Goal: Task Accomplishment & Management: Use online tool/utility

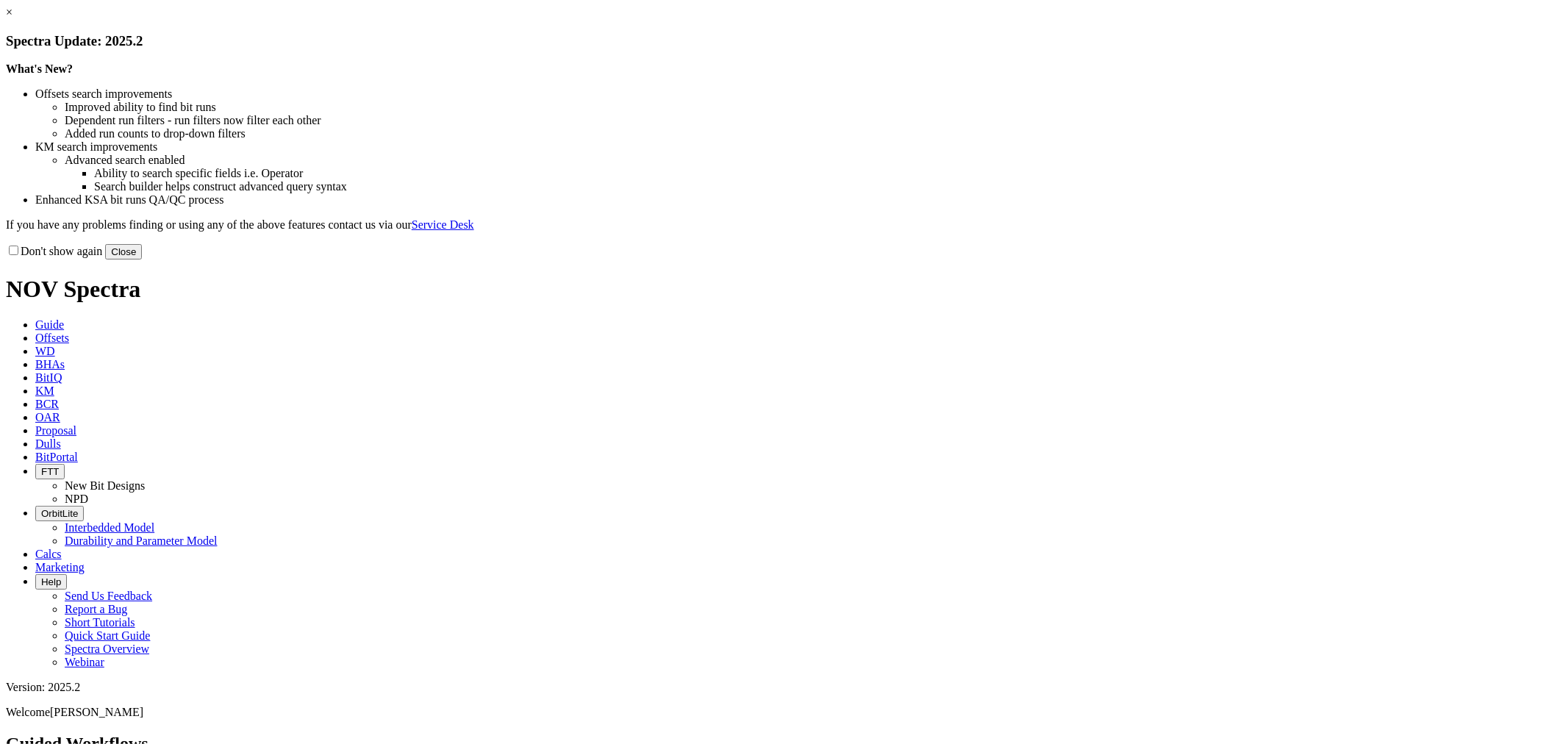
click at [1059, 260] on div "Don't show again Close" at bounding box center [783, 252] width 1556 height 16
click at [142, 260] on button "Close" at bounding box center [123, 252] width 36 height 16
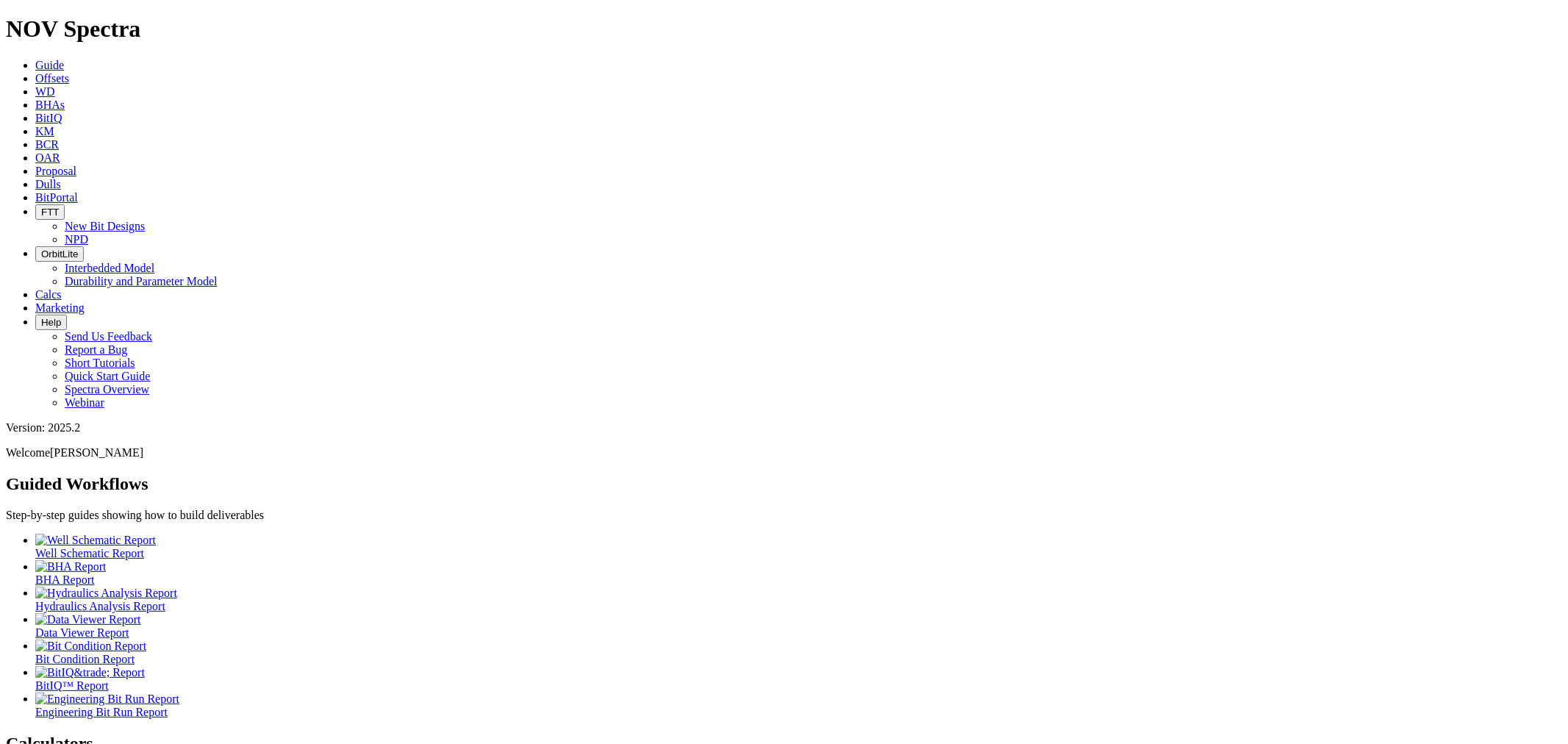
click at [69, 72] on span "Offsets" at bounding box center [52, 78] width 34 height 13
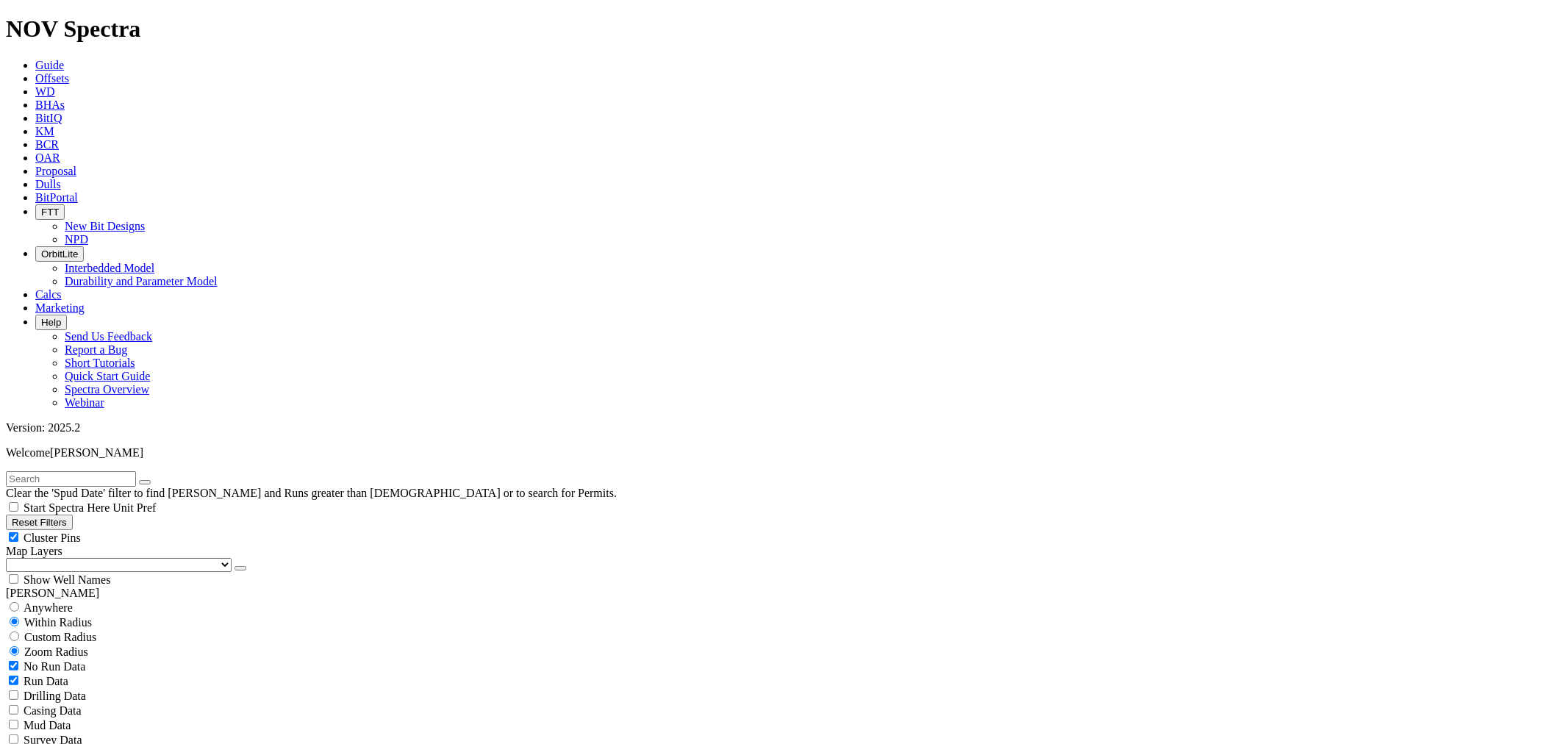
click at [29, 472] on input "text" at bounding box center [70, 480] width 130 height 16
type input "A316913"
click at [153, 480] on button "submit" at bounding box center [159, 483] width 12 height 5
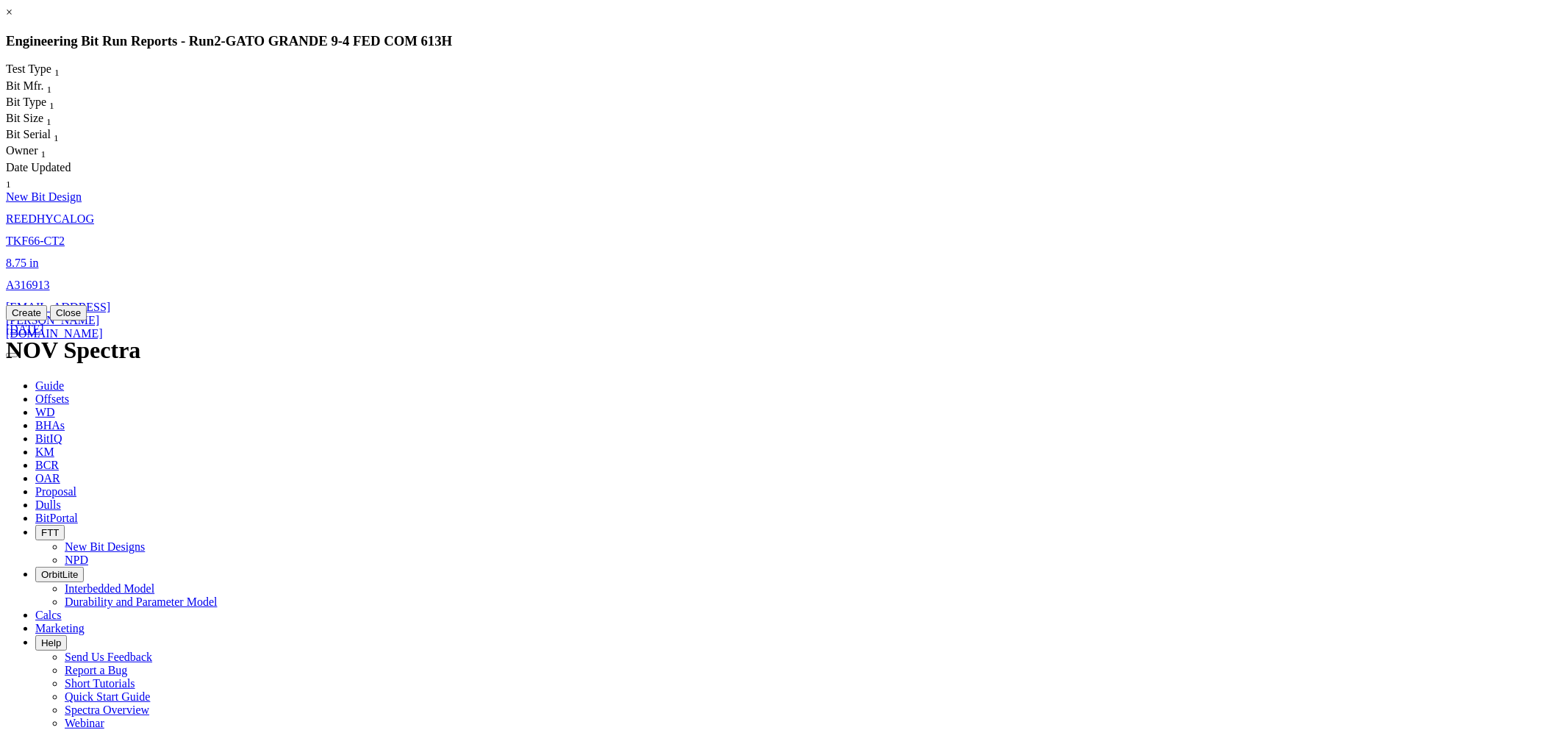
click at [38, 256] on link "8.75 in" at bounding box center [21, 263] width 32 height 13
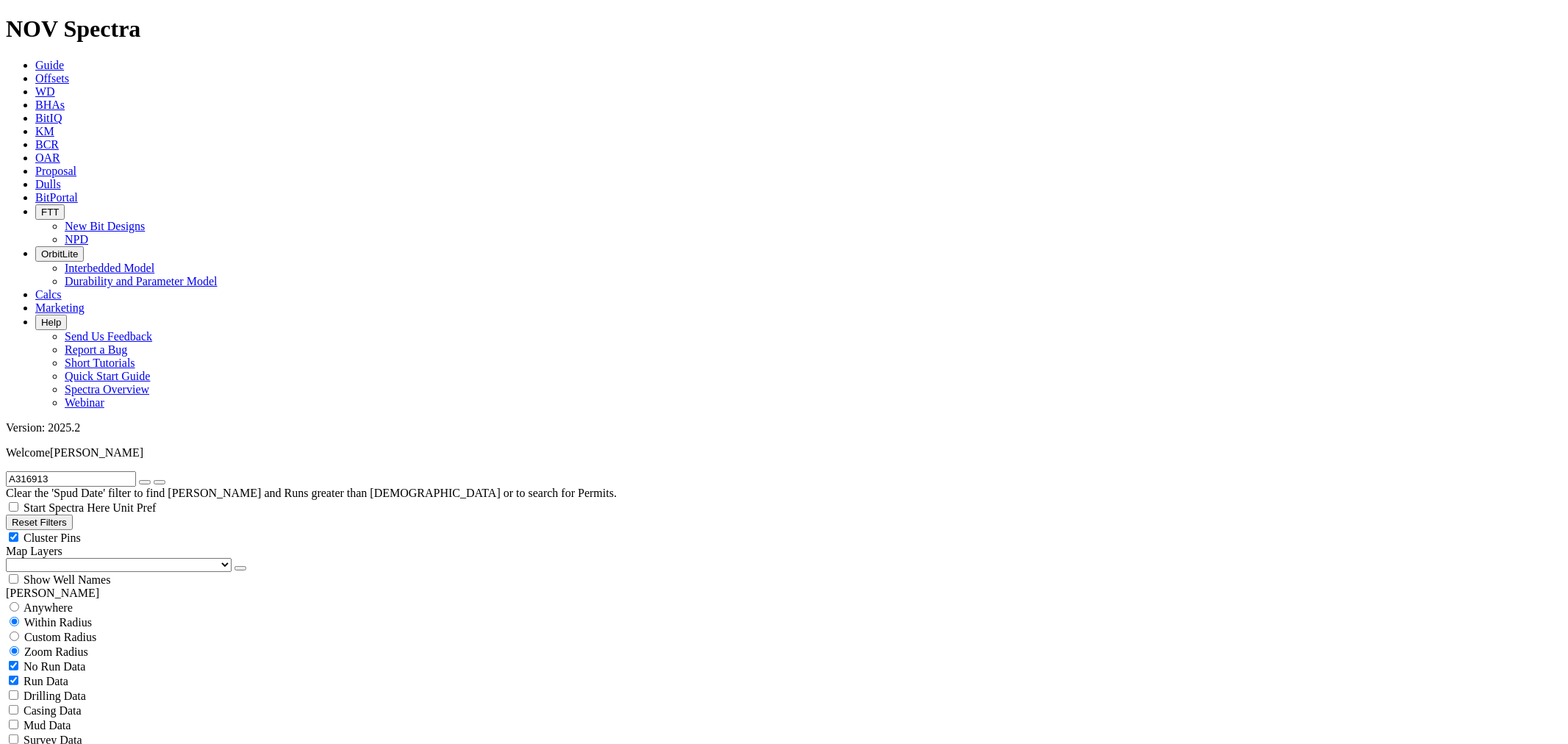
select select "New Bit Design"
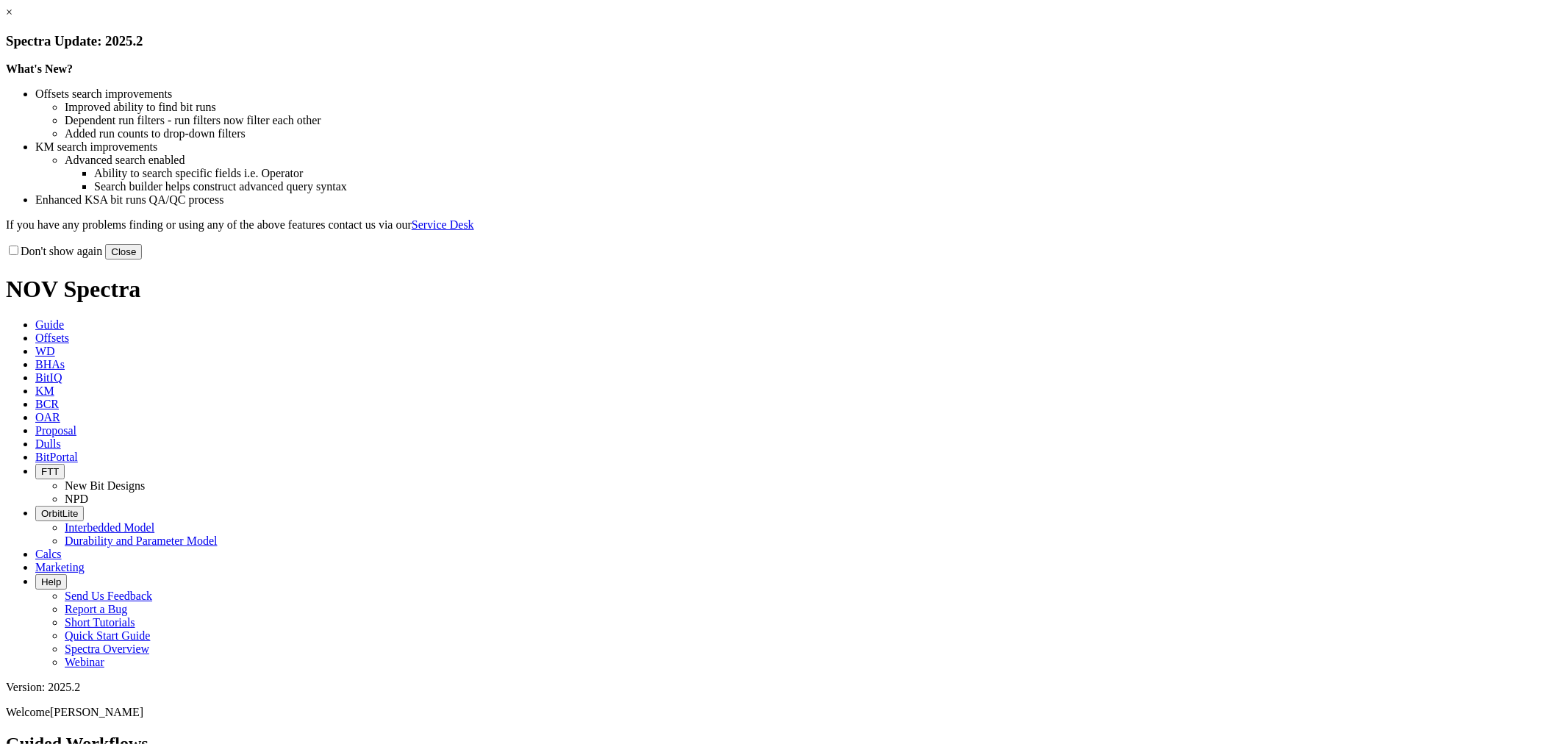
click at [142, 260] on button "Close" at bounding box center [123, 252] width 36 height 16
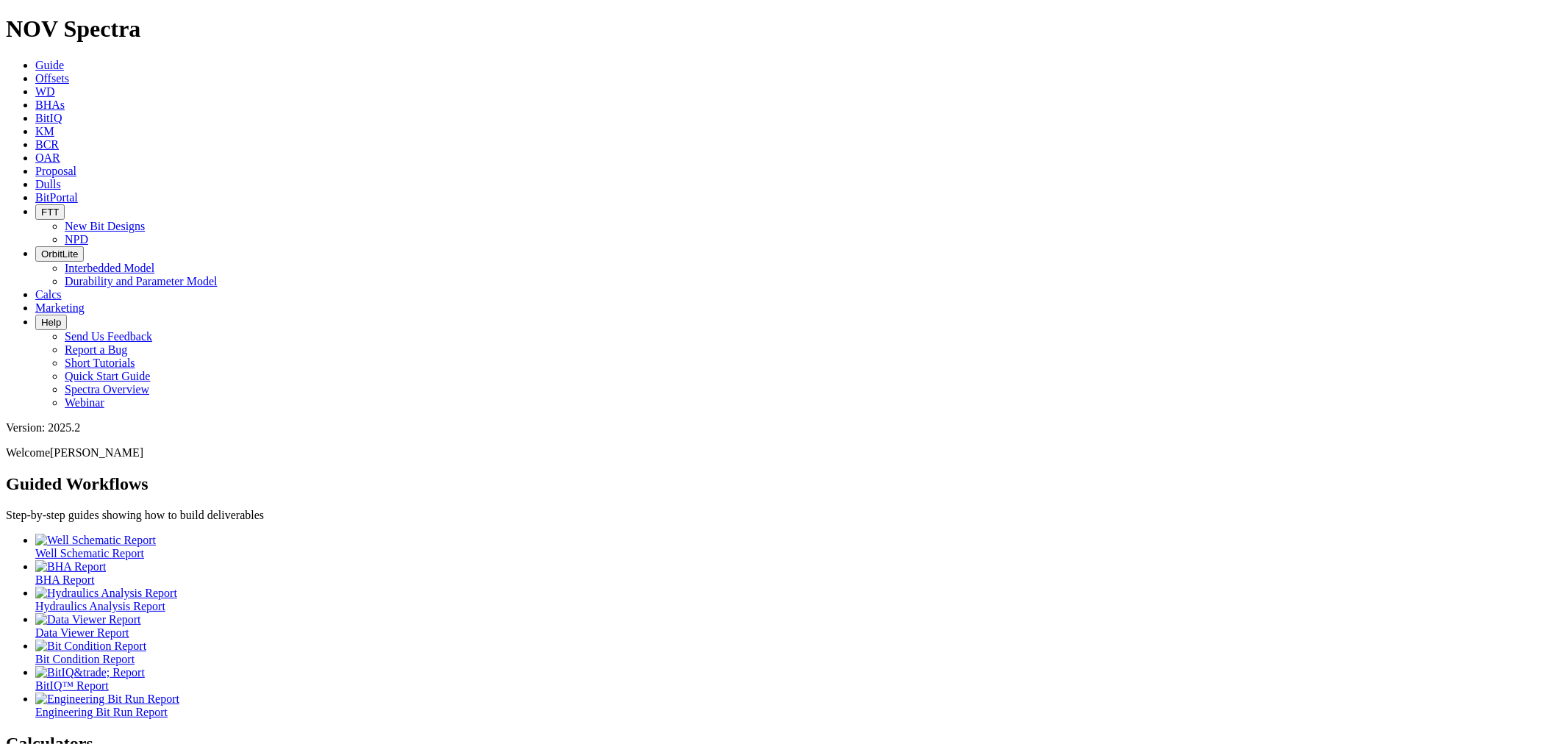
click at [61, 178] on span "Dulls" at bounding box center [48, 184] width 26 height 13
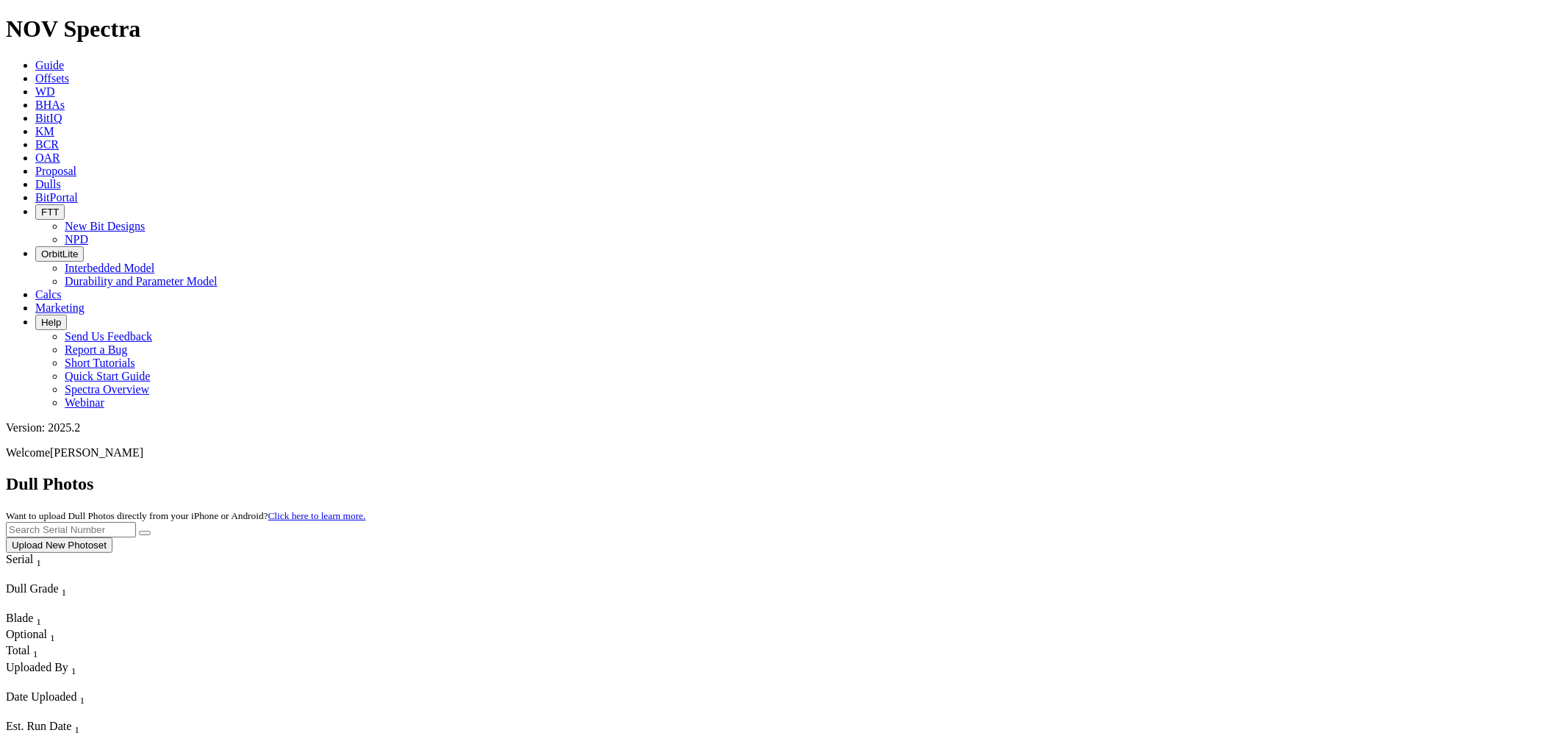
click at [136, 522] on input "text" at bounding box center [70, 530] width 130 height 16
click at [69, 72] on link "Offsets" at bounding box center [52, 78] width 34 height 13
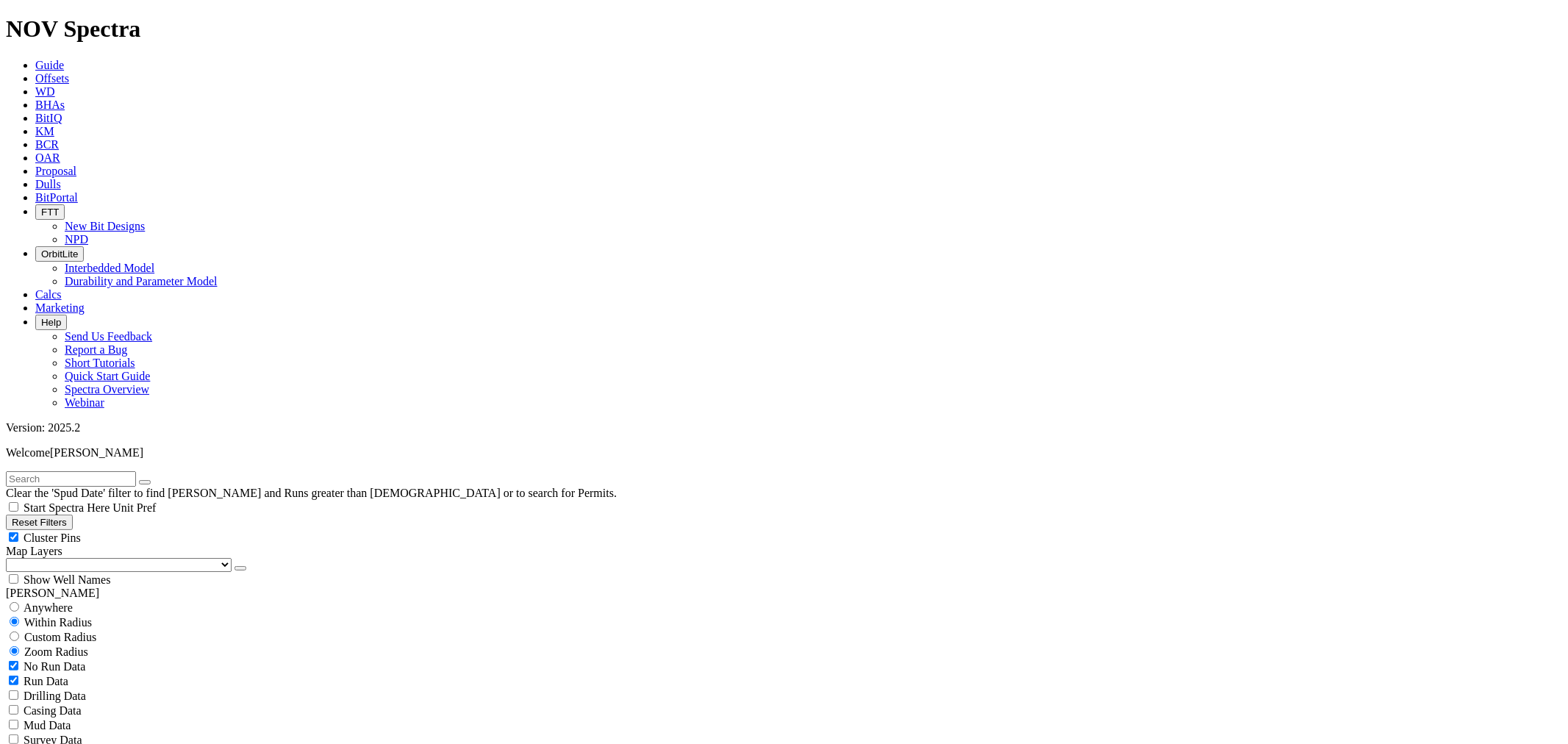
click at [136, 472] on input "text" at bounding box center [70, 480] width 130 height 16
type input "A319433"
click at [153, 480] on button "submit" at bounding box center [159, 483] width 12 height 5
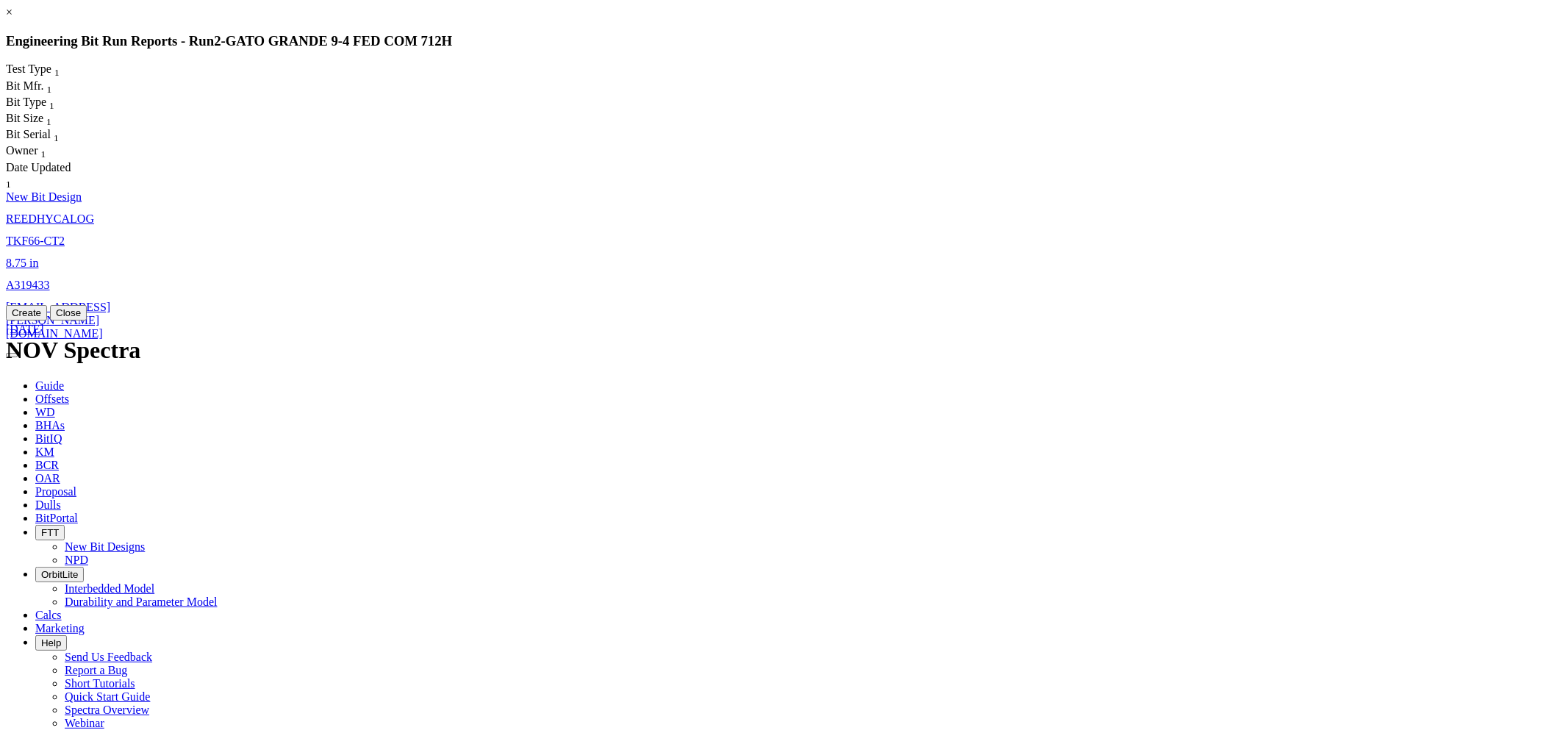
click at [94, 213] on span "REEDHYCALOG" at bounding box center [49, 219] width 88 height 13
select select "New Bit Design"
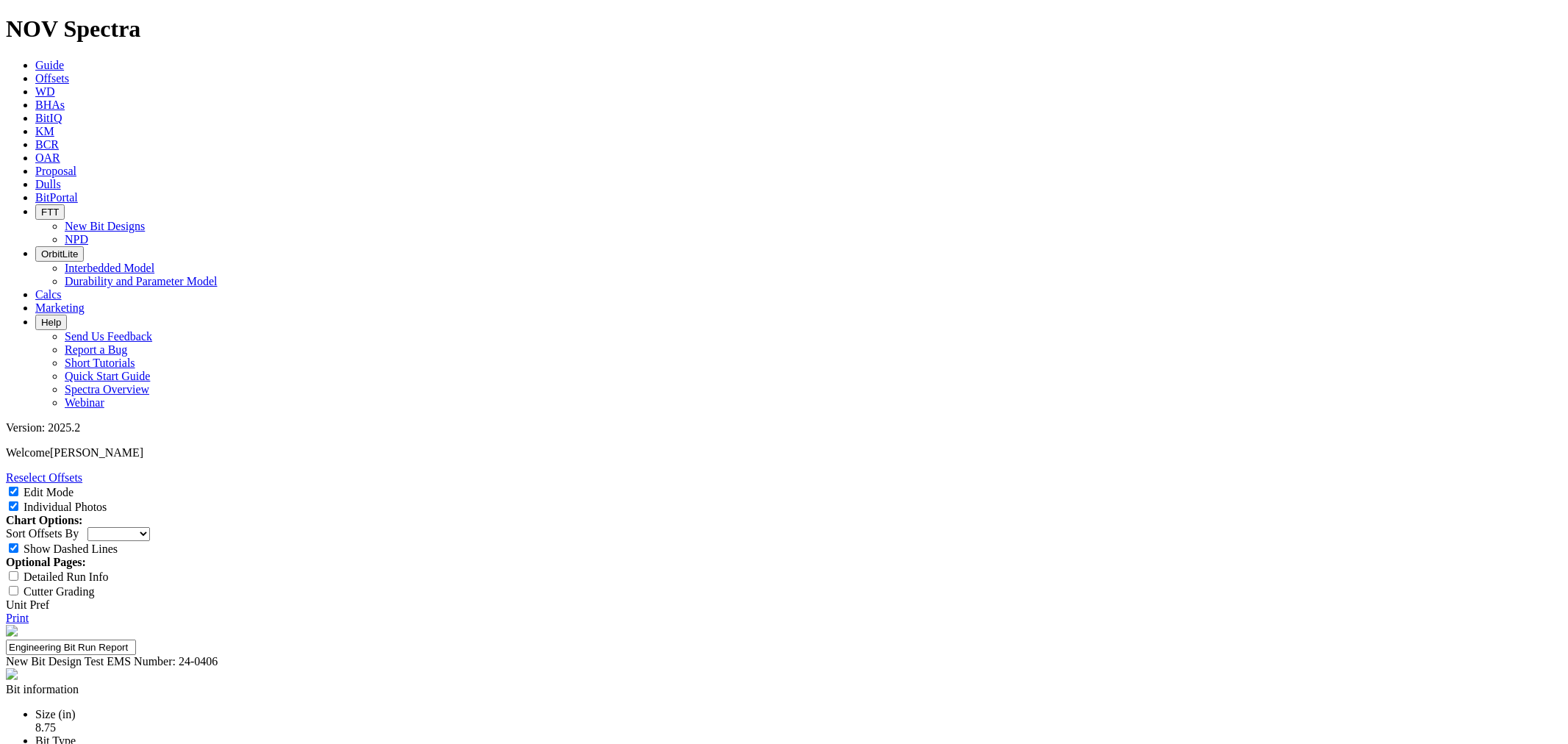
click at [69, 72] on span "Offsets" at bounding box center [52, 78] width 34 height 13
click at [69, 72] on link "Offsets" at bounding box center [52, 78] width 34 height 13
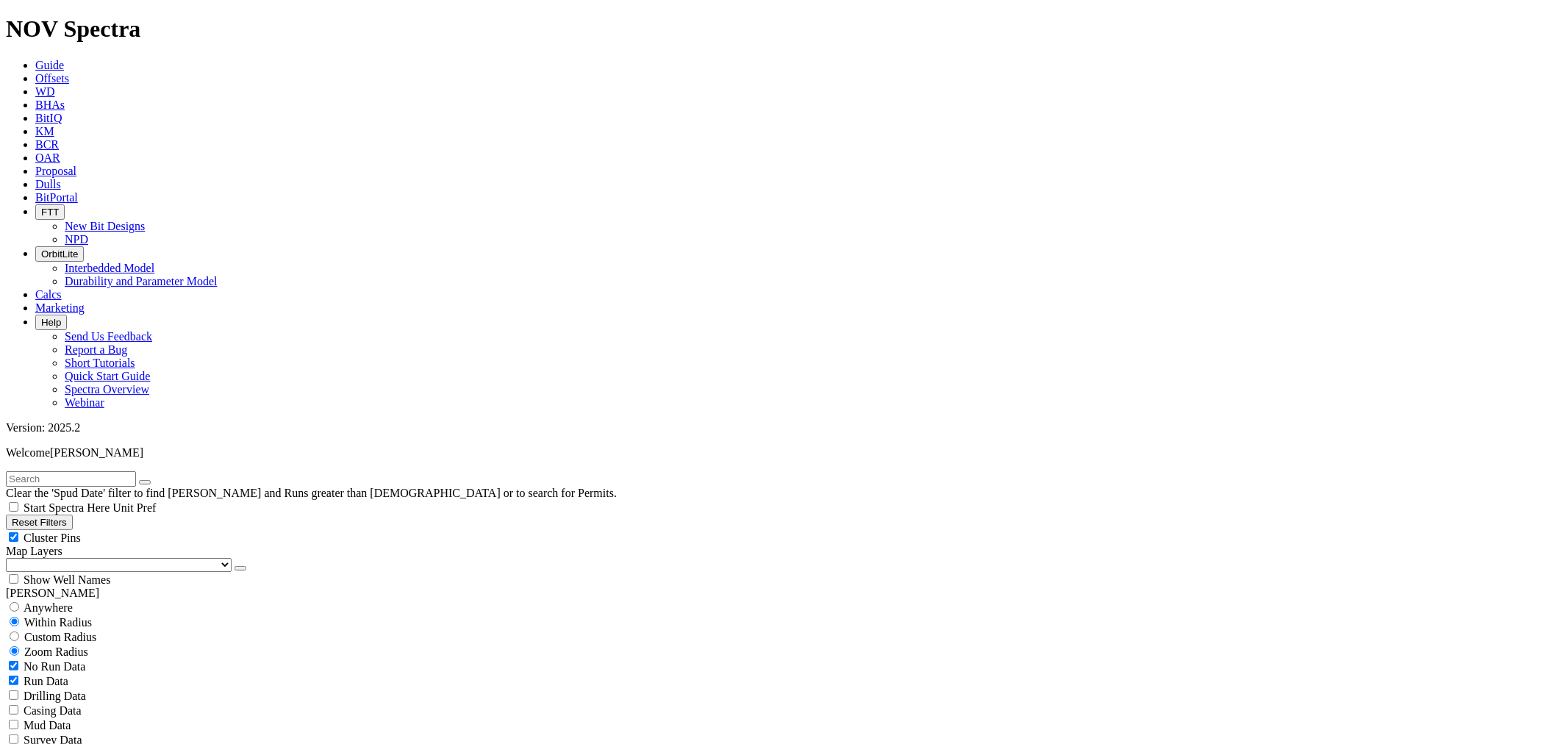
click at [136, 472] on input "text" at bounding box center [70, 480] width 130 height 16
click at [22, 472] on input "F317593" at bounding box center [70, 480] width 130 height 16
click at [19, 472] on input "317593" at bounding box center [70, 480] width 130 height 16
click at [17, 472] on input "317593" at bounding box center [70, 480] width 130 height 16
type input "A317593"
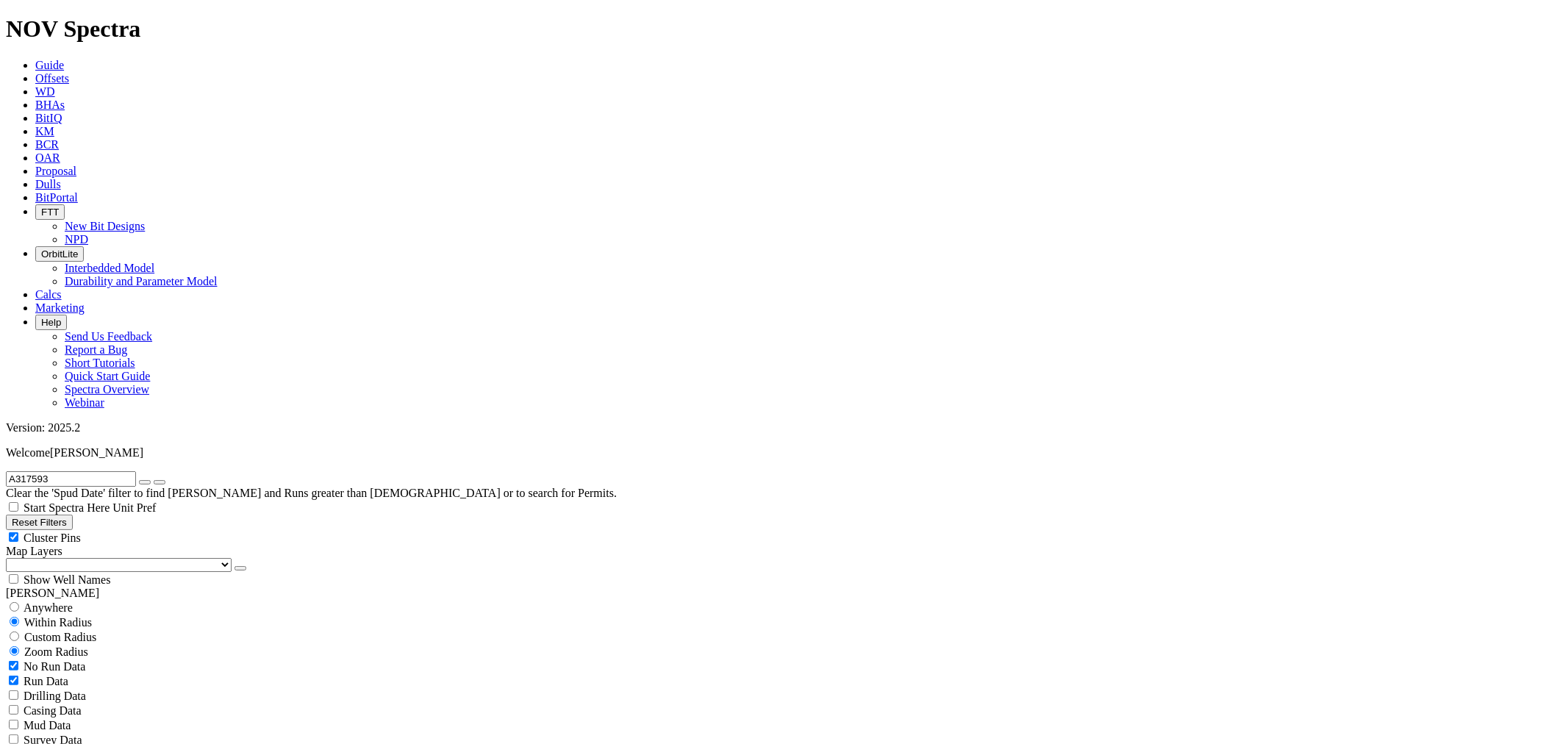
click at [244, 472] on form "A317593" at bounding box center [783, 480] width 1556 height 16
click at [160, 482] on icon "submit" at bounding box center [160, 482] width 0 height 0
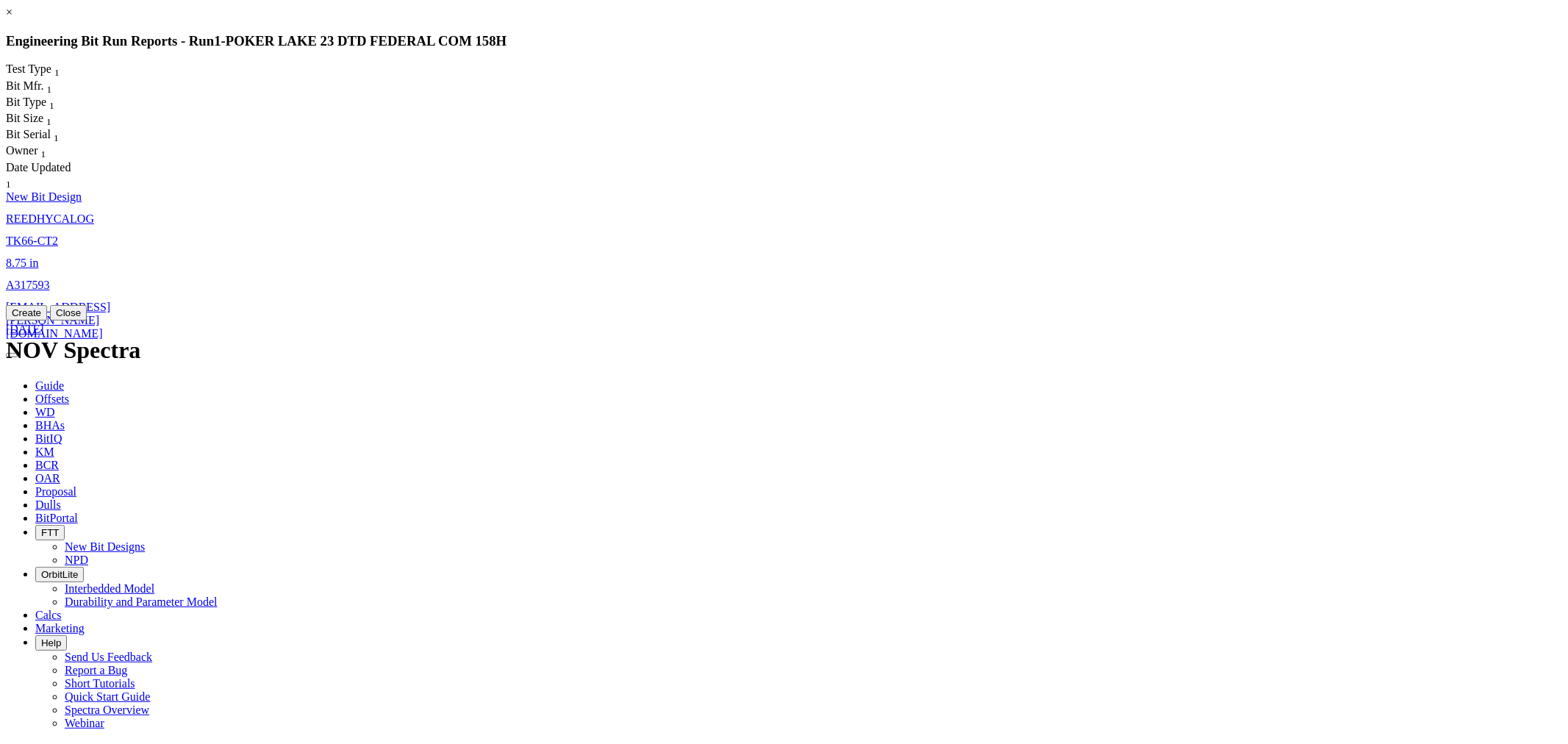
click at [50, 279] on link "A317593" at bounding box center [28, 285] width 44 height 13
select select "New Bit Design"
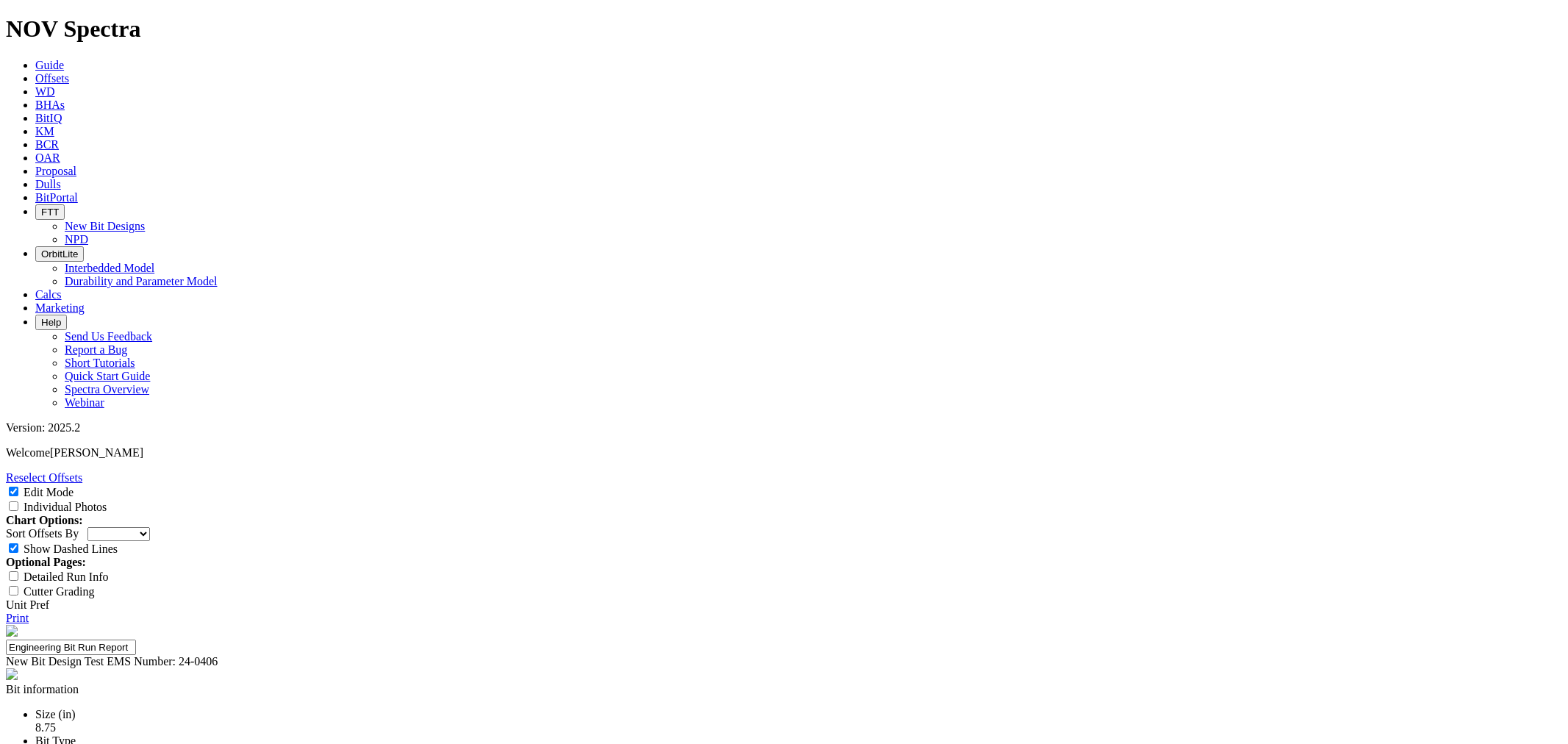
select select "New Bit Design"
click at [69, 72] on span "Offsets" at bounding box center [52, 78] width 34 height 13
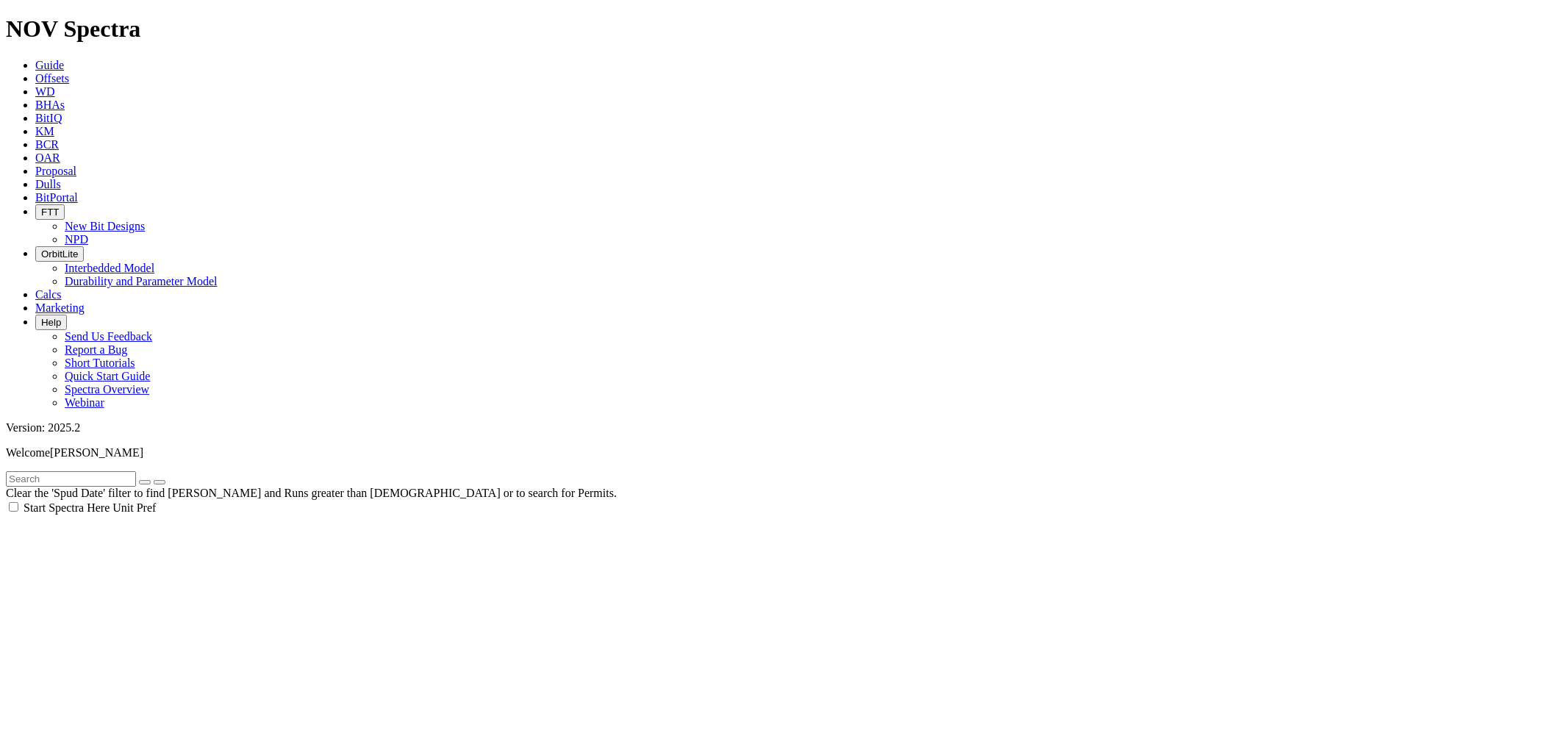
click at [69, 72] on span "Offsets" at bounding box center [52, 78] width 34 height 13
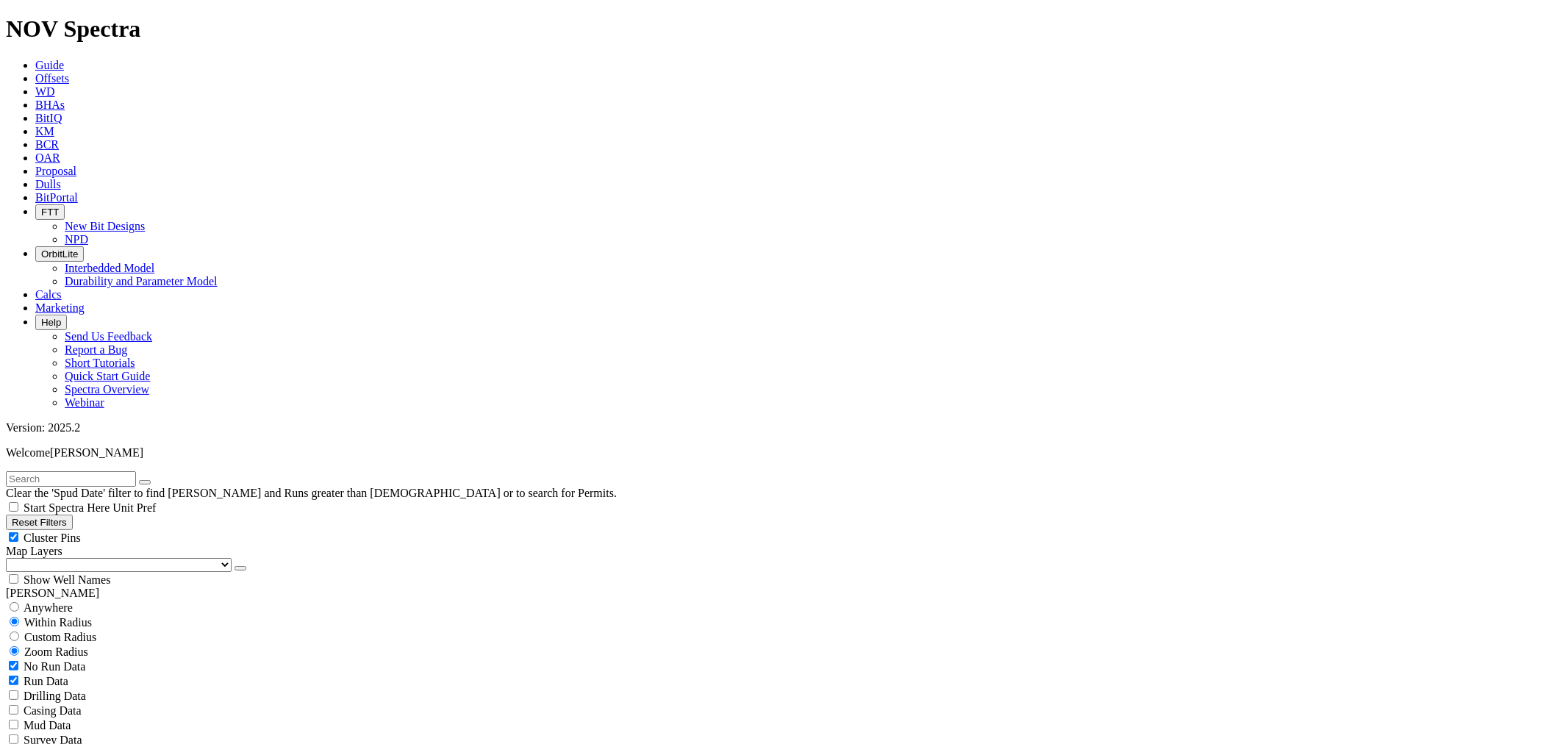
click at [139, 472] on span at bounding box center [139, 478] width 0 height 13
click at [136, 472] on input "text" at bounding box center [70, 480] width 130 height 16
click at [153, 480] on button "submit" at bounding box center [159, 483] width 12 height 5
drag, startPoint x: 94, startPoint y: 63, endPoint x: -48, endPoint y: 55, distance: 142.2
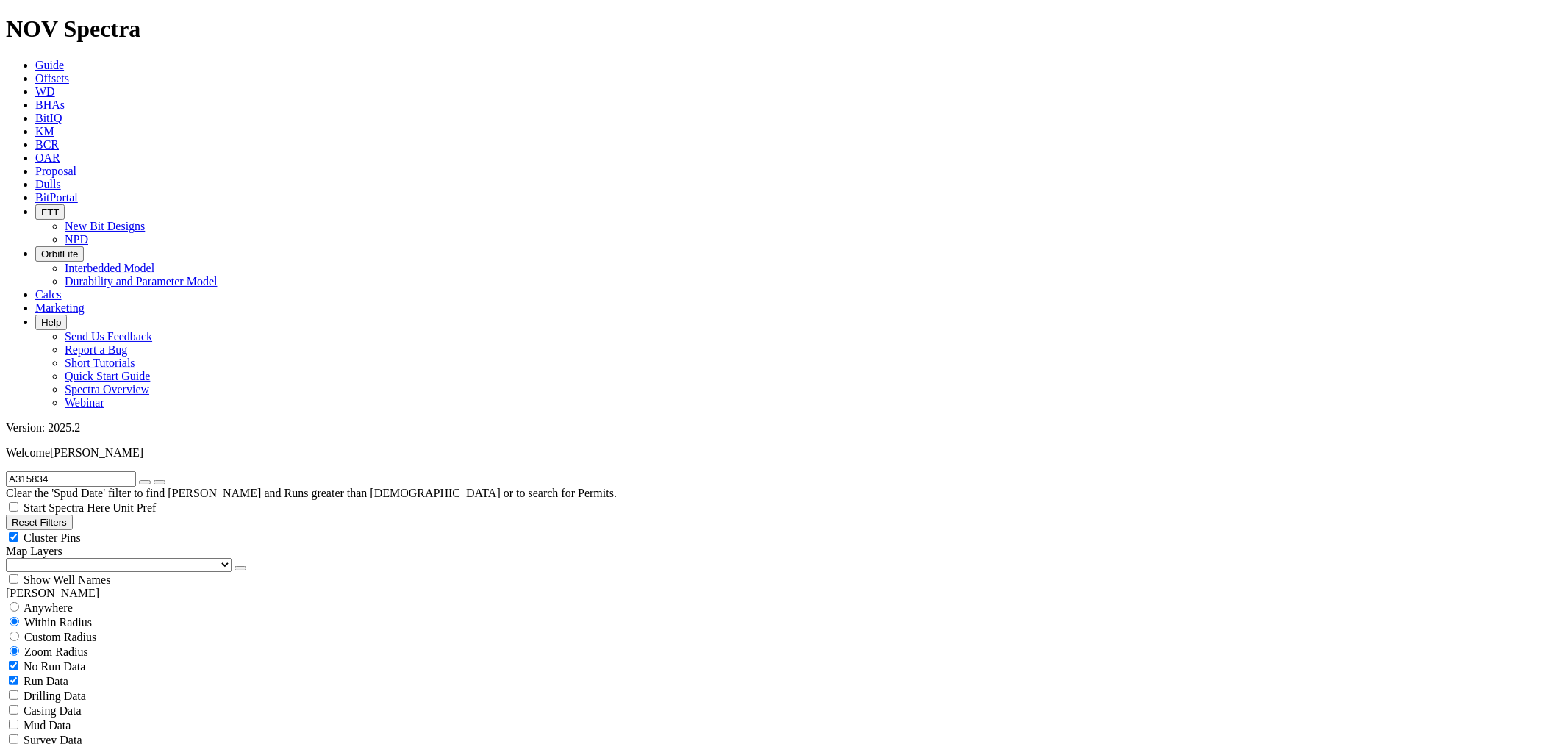
click at [153, 480] on button "submit" at bounding box center [159, 483] width 12 height 5
click at [47, 472] on input "A315834" at bounding box center [70, 480] width 130 height 16
type input "A315134"
click at [153, 480] on button "submit" at bounding box center [159, 483] width 12 height 5
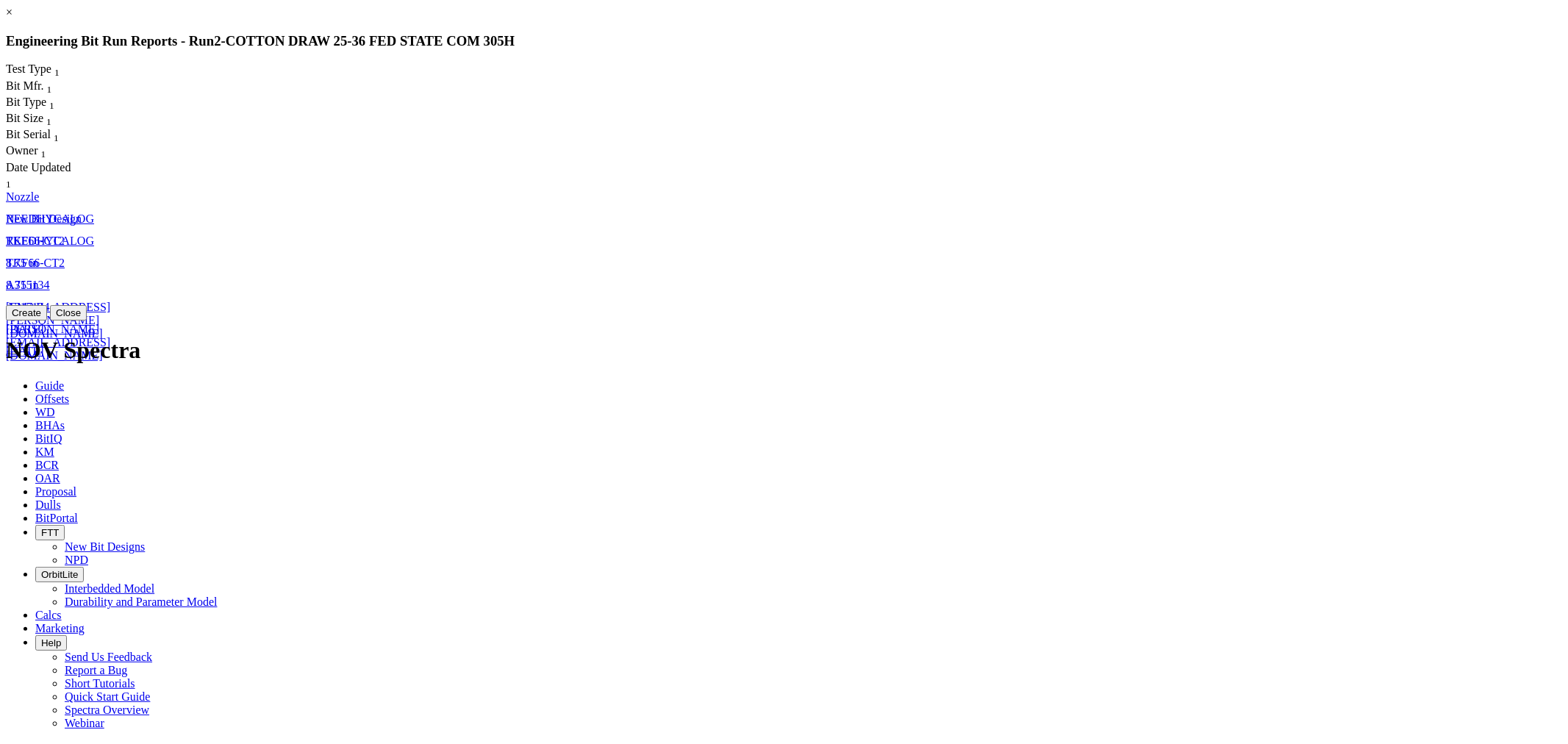
click at [38, 256] on link "8.75 in" at bounding box center [21, 263] width 32 height 13
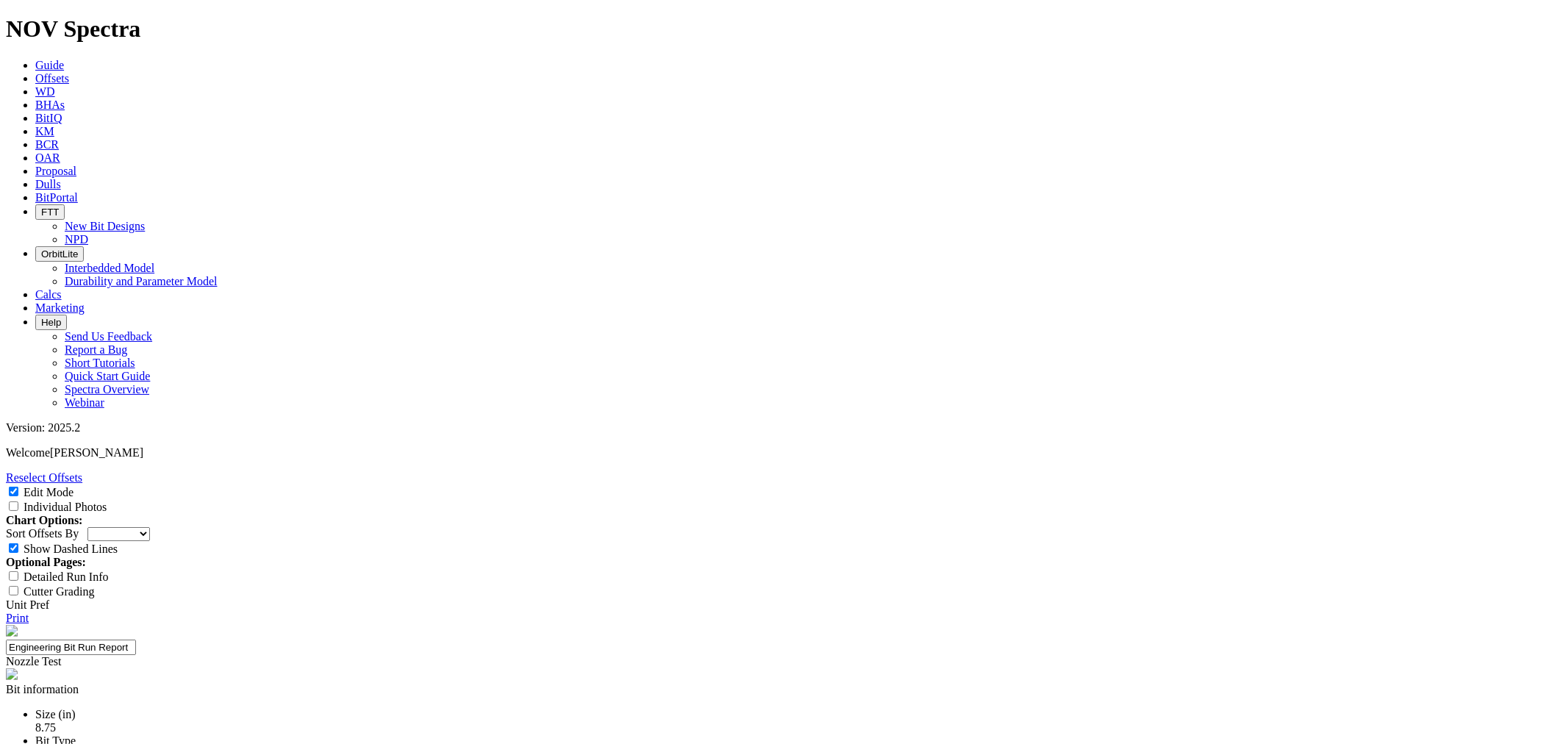
select select "New Bit Design"
drag, startPoint x: 737, startPoint y: 211, endPoint x: 607, endPoint y: 209, distance: 130.0
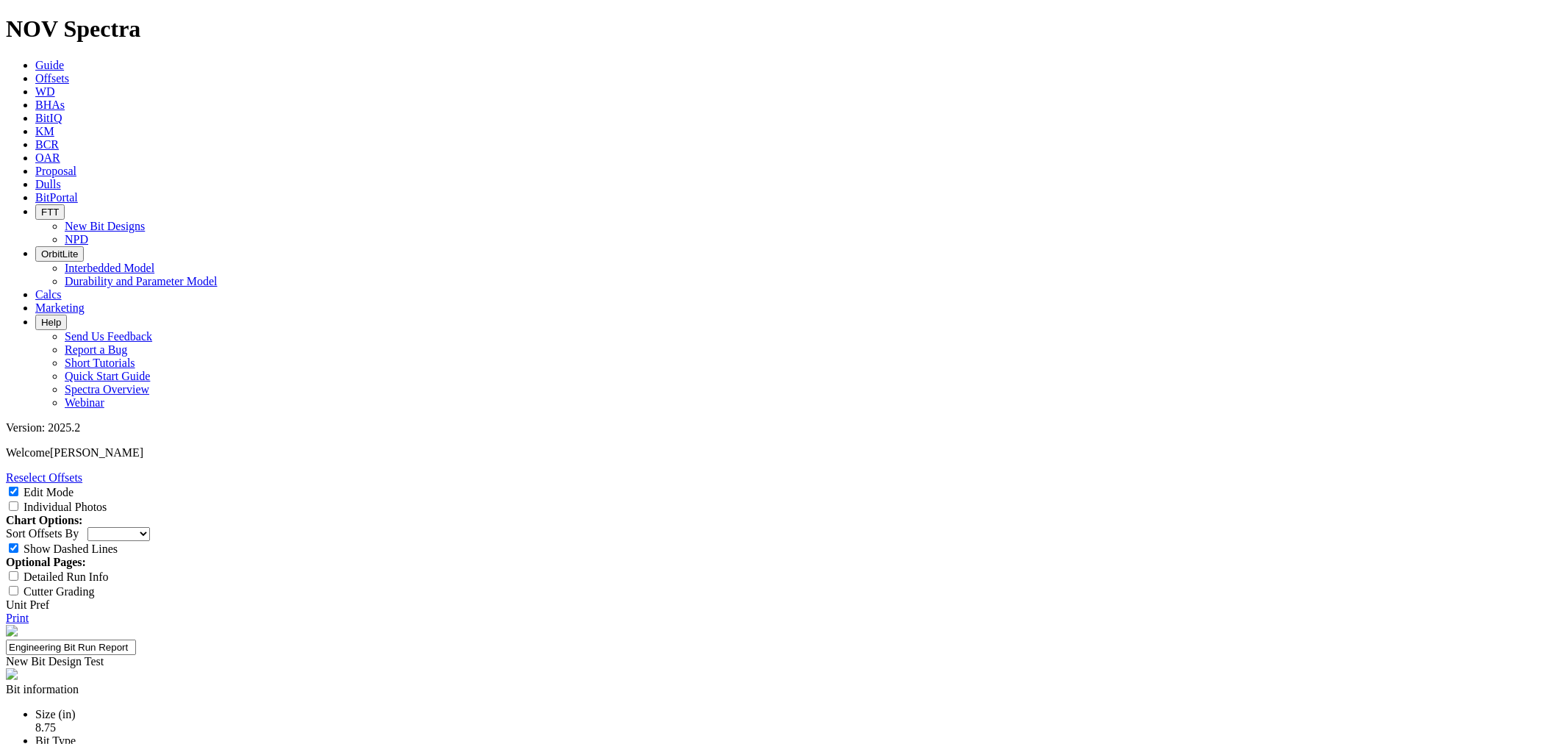
type input "N"
type input "TKF66-CT2"
drag, startPoint x: 726, startPoint y: 569, endPoint x: 599, endPoint y: 513, distance: 138.8
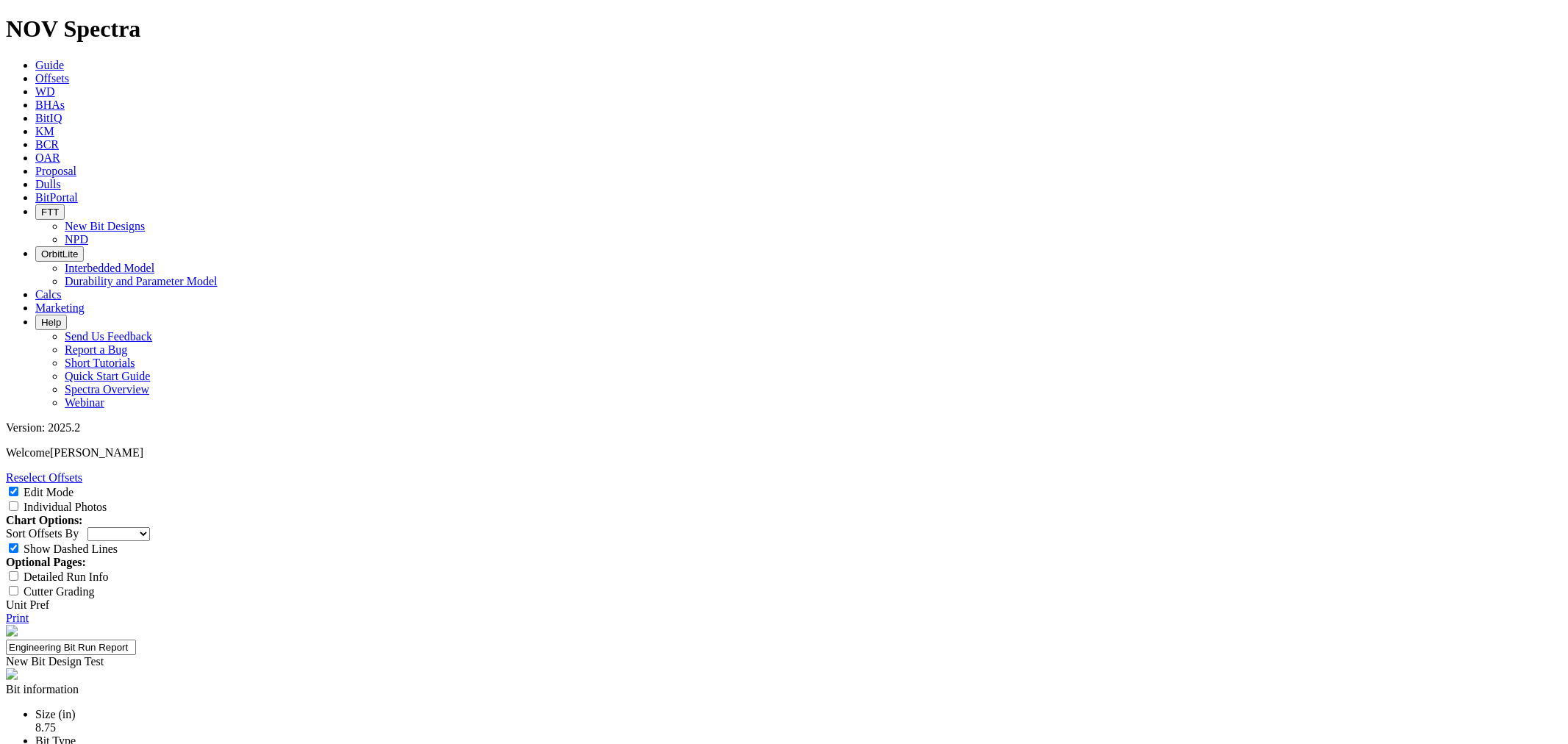
paste textarea "Design iteration of the 8.75 66-AT3 to improve the nose & shoulder durability a…"
type textarea "Design iteration of the 8.75 66-AT3 to improve the nose & shoulder durability a…"
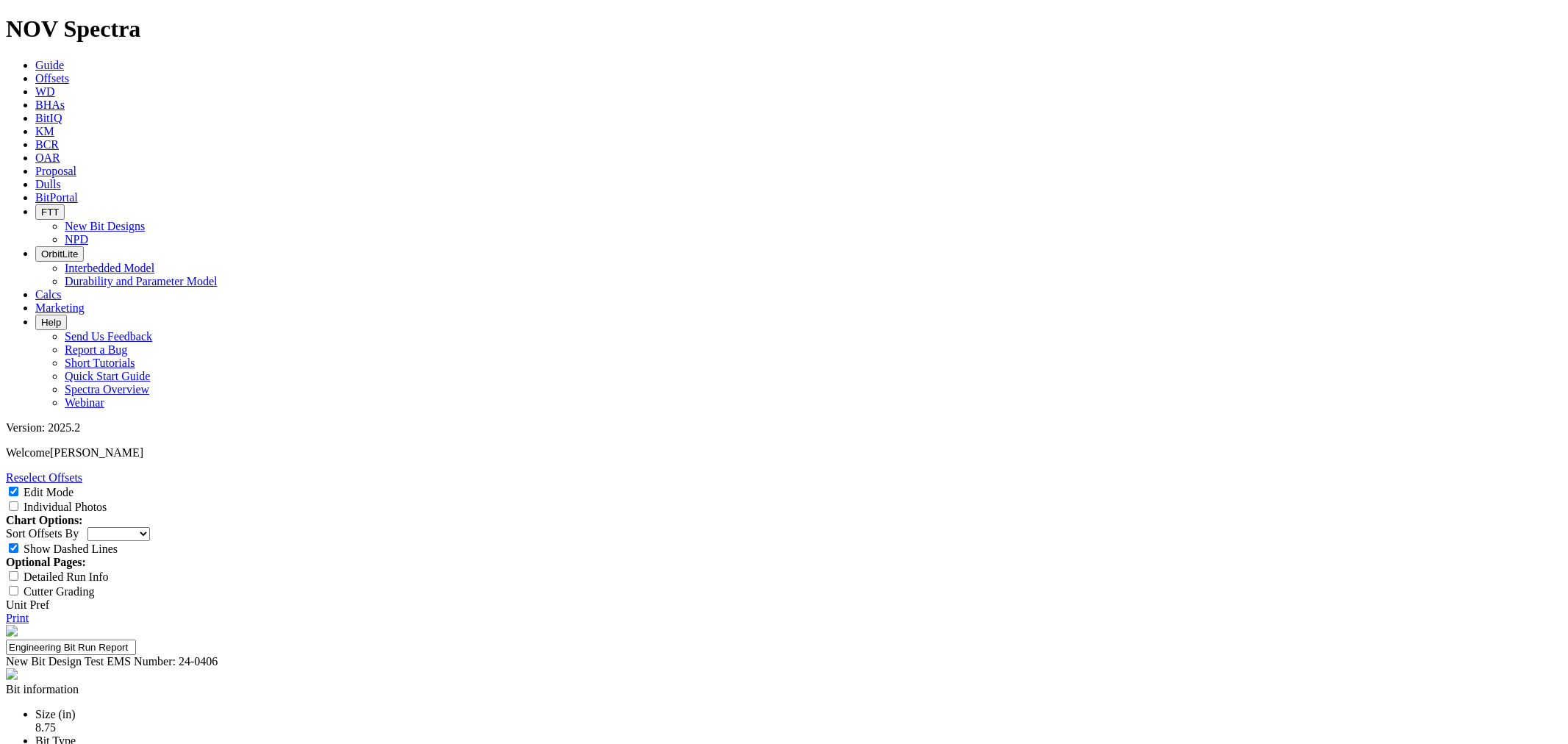
type input "24-0406"
type input "2"
type input "[PERSON_NAME]: [PERSON_NAME]"
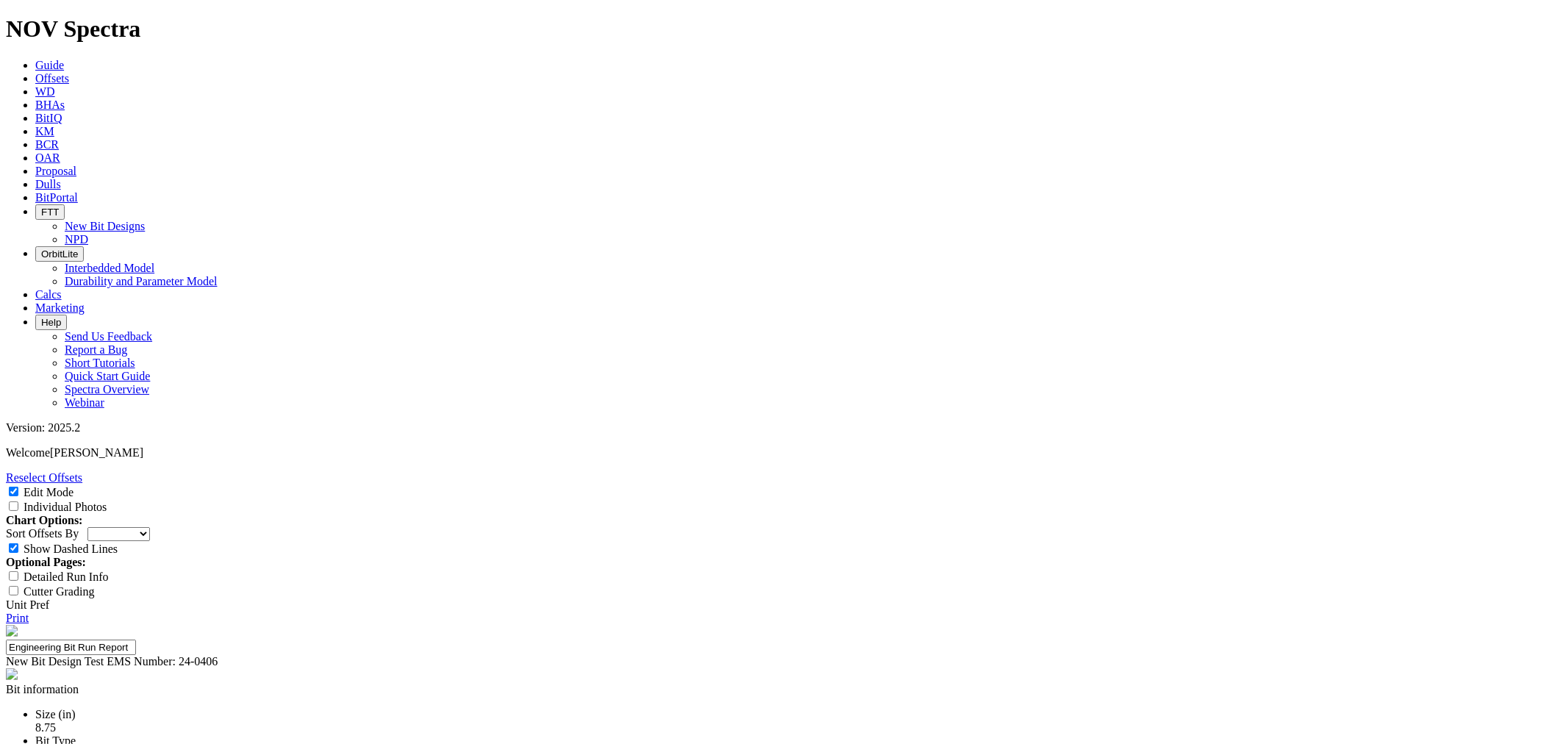
drag, startPoint x: 648, startPoint y: 594, endPoint x: 600, endPoint y: 597, distance: 48.1
drag, startPoint x: 658, startPoint y: 472, endPoint x: 611, endPoint y: 474, distance: 47.0
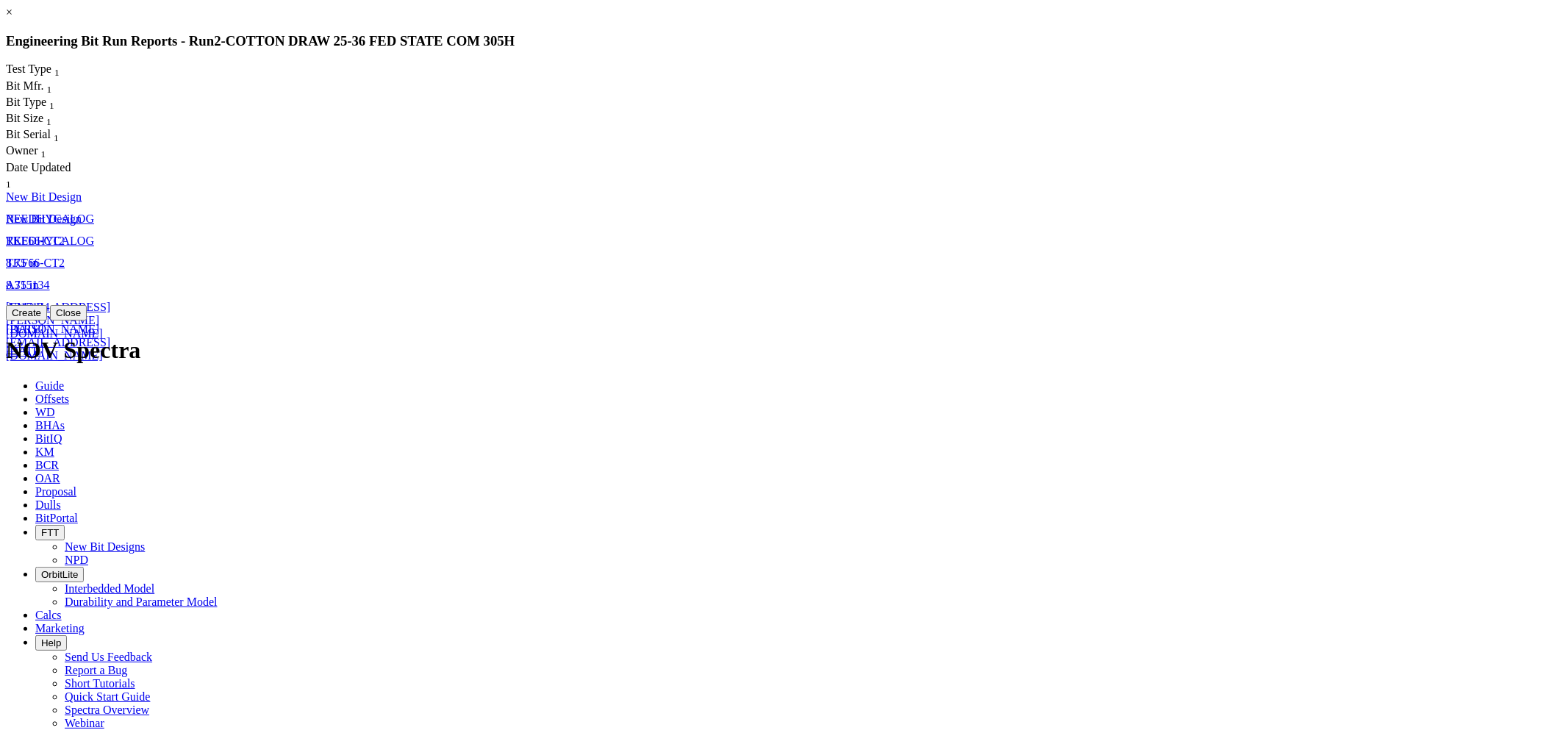
click at [47, 321] on button "Create" at bounding box center [26, 313] width 41 height 16
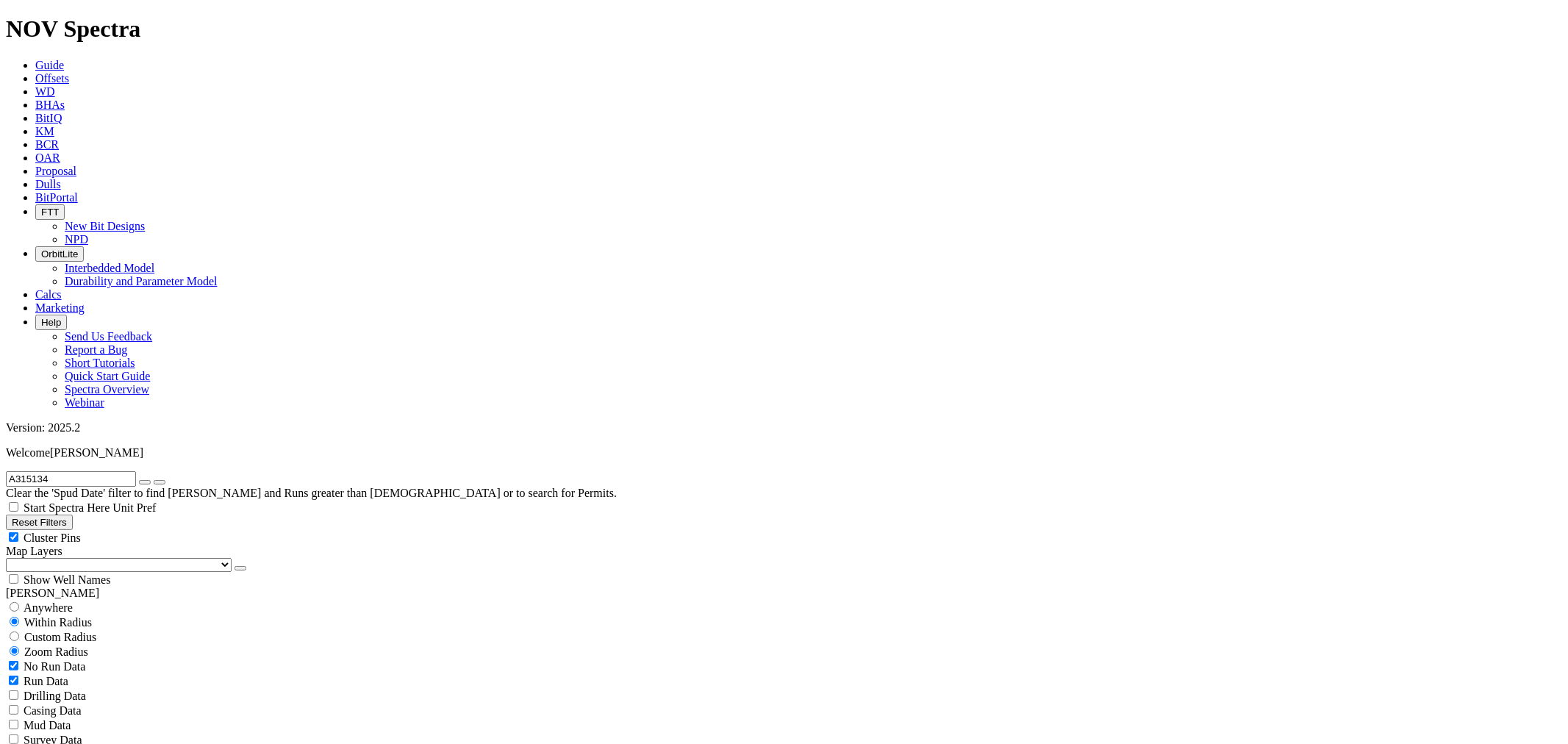
scroll to position [85, 0]
click at [176, 472] on div "A315134 Clear the 'Spud Date' filter to find [PERSON_NAME] and Runs greater tha…" at bounding box center [783, 486] width 1556 height 28
click at [145, 482] on icon "button" at bounding box center [145, 482] width 0 height 0
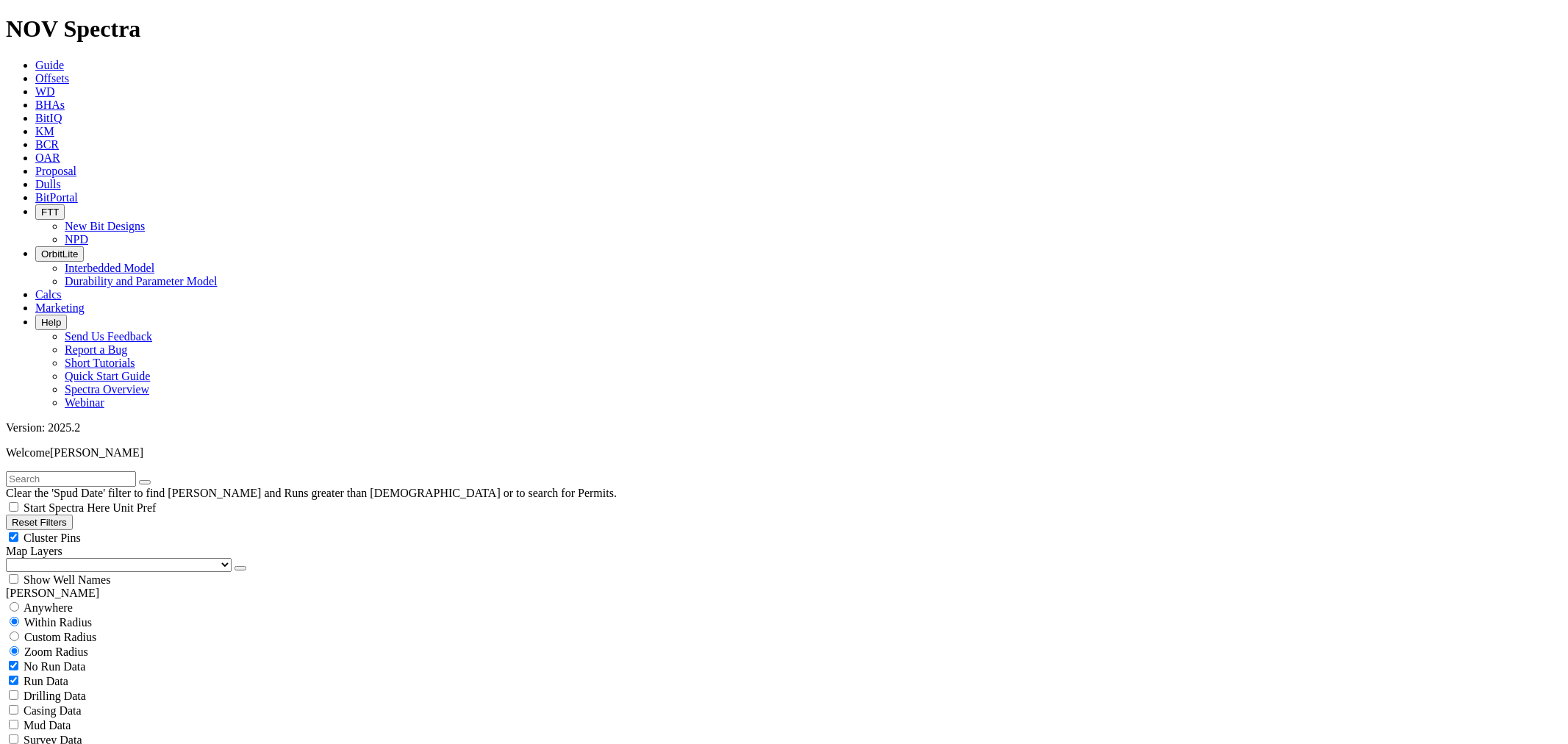
scroll to position [761, 0]
type input "[DATE]"
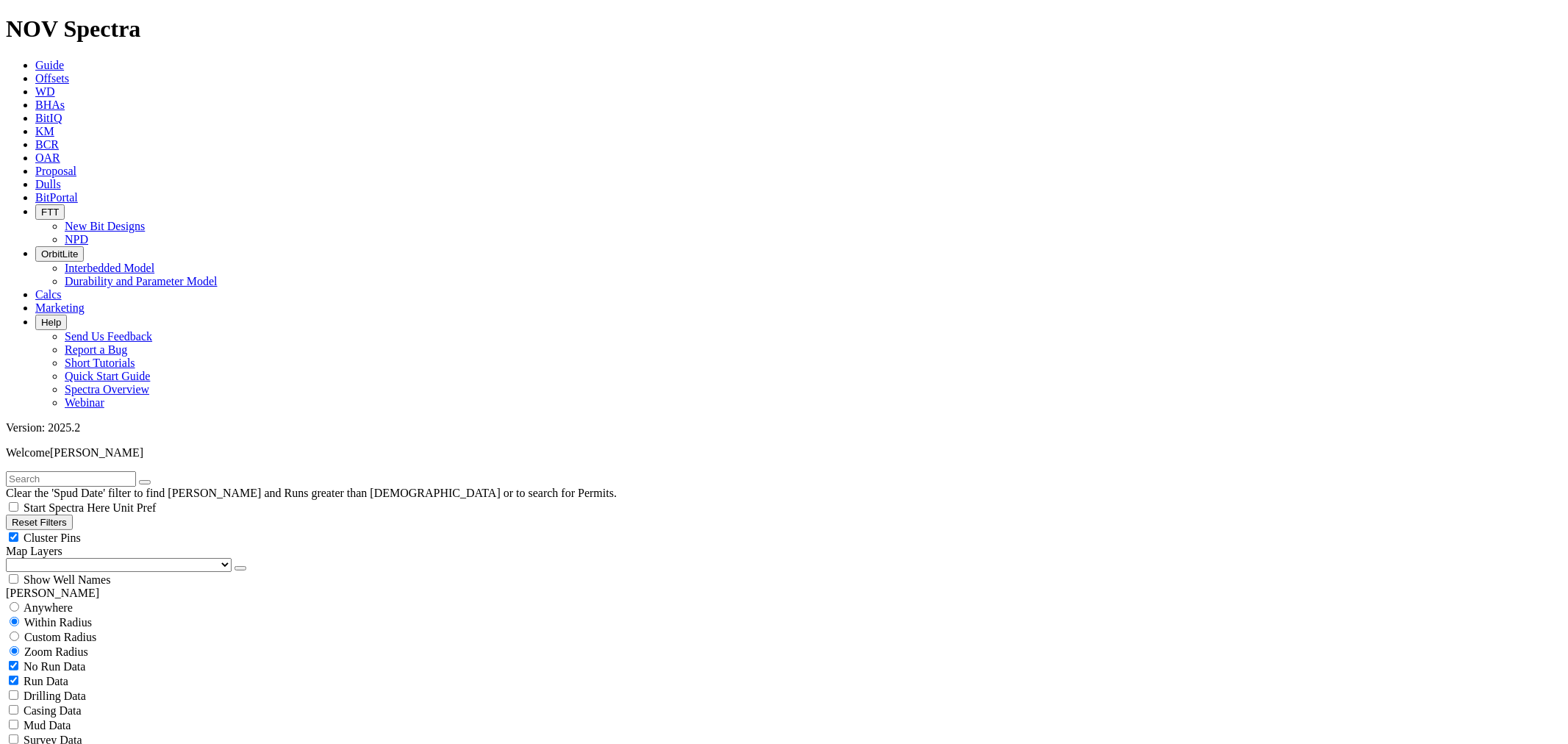
scroll to position [408, 0]
select select "8.75"
checkbox input "false"
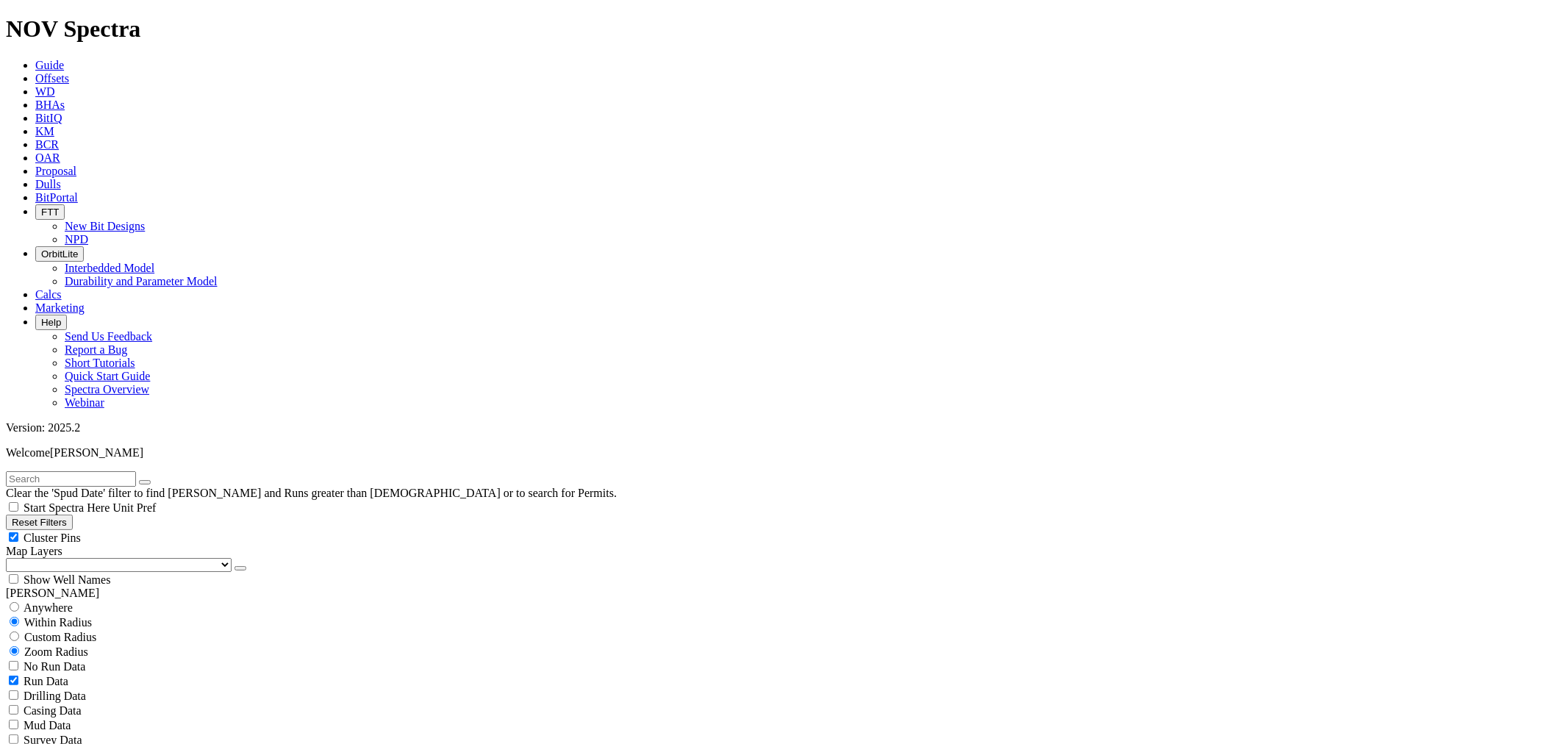
select select "? number:8.75 ?"
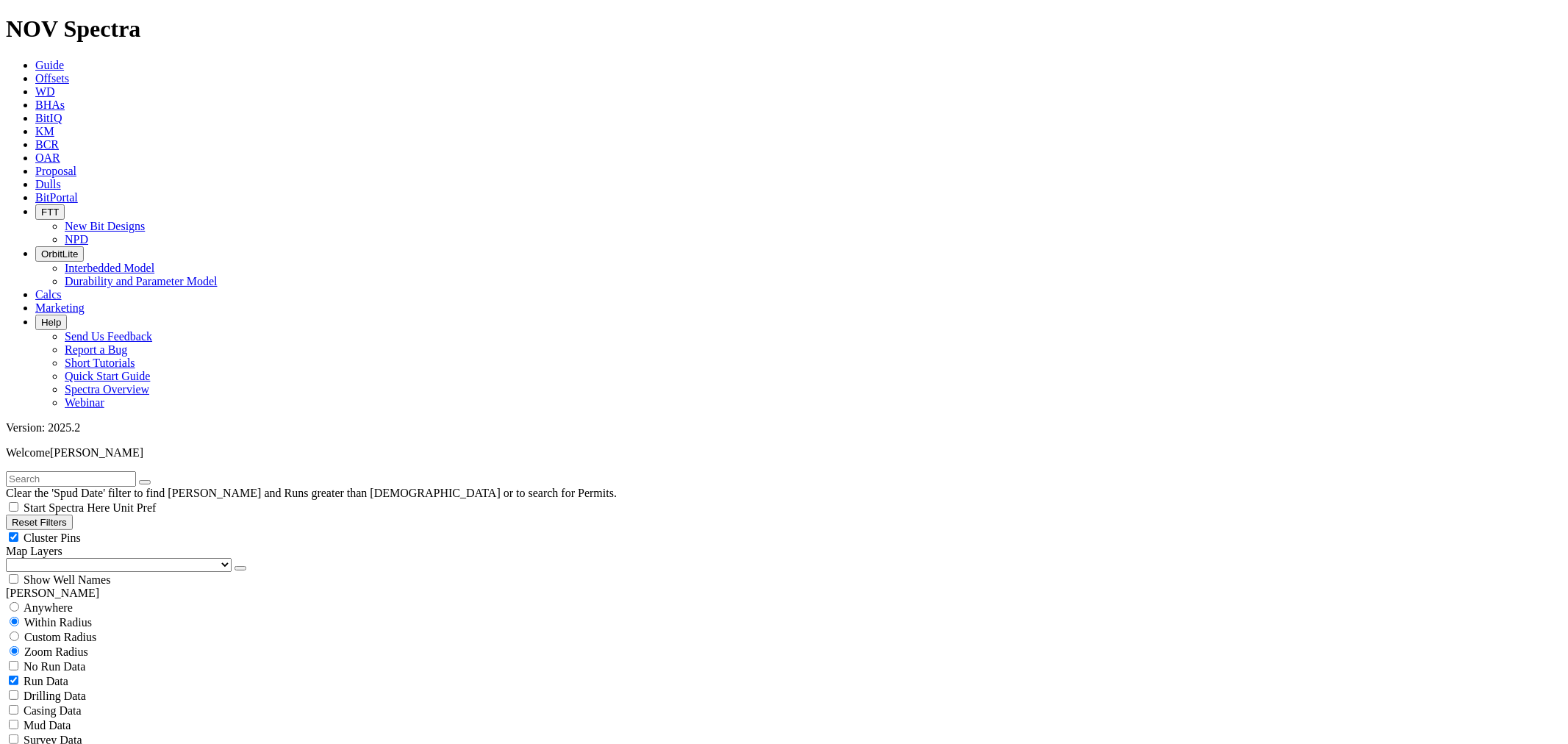
scroll to position [1032, 0]
type input "[DATE]"
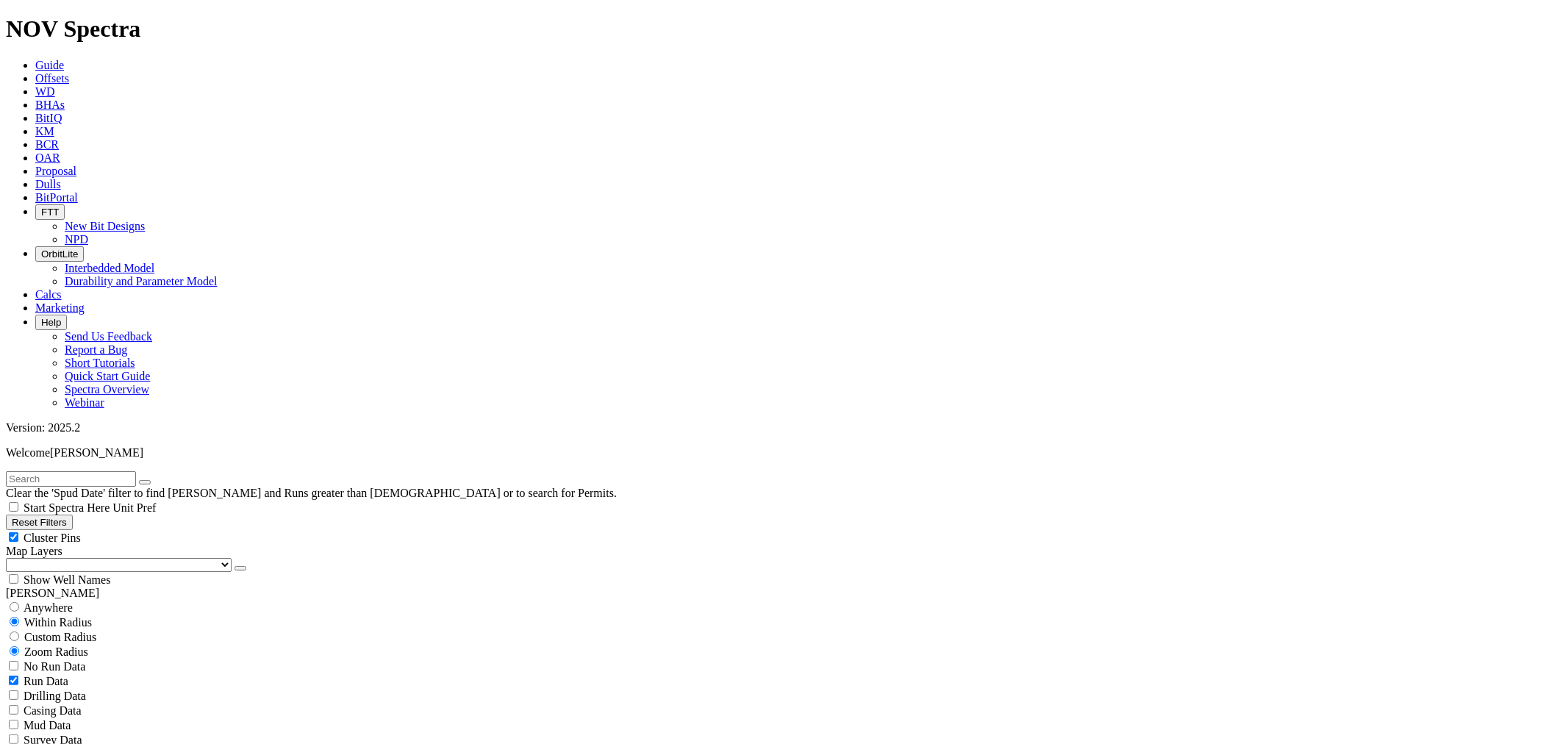
scroll to position [441, 0]
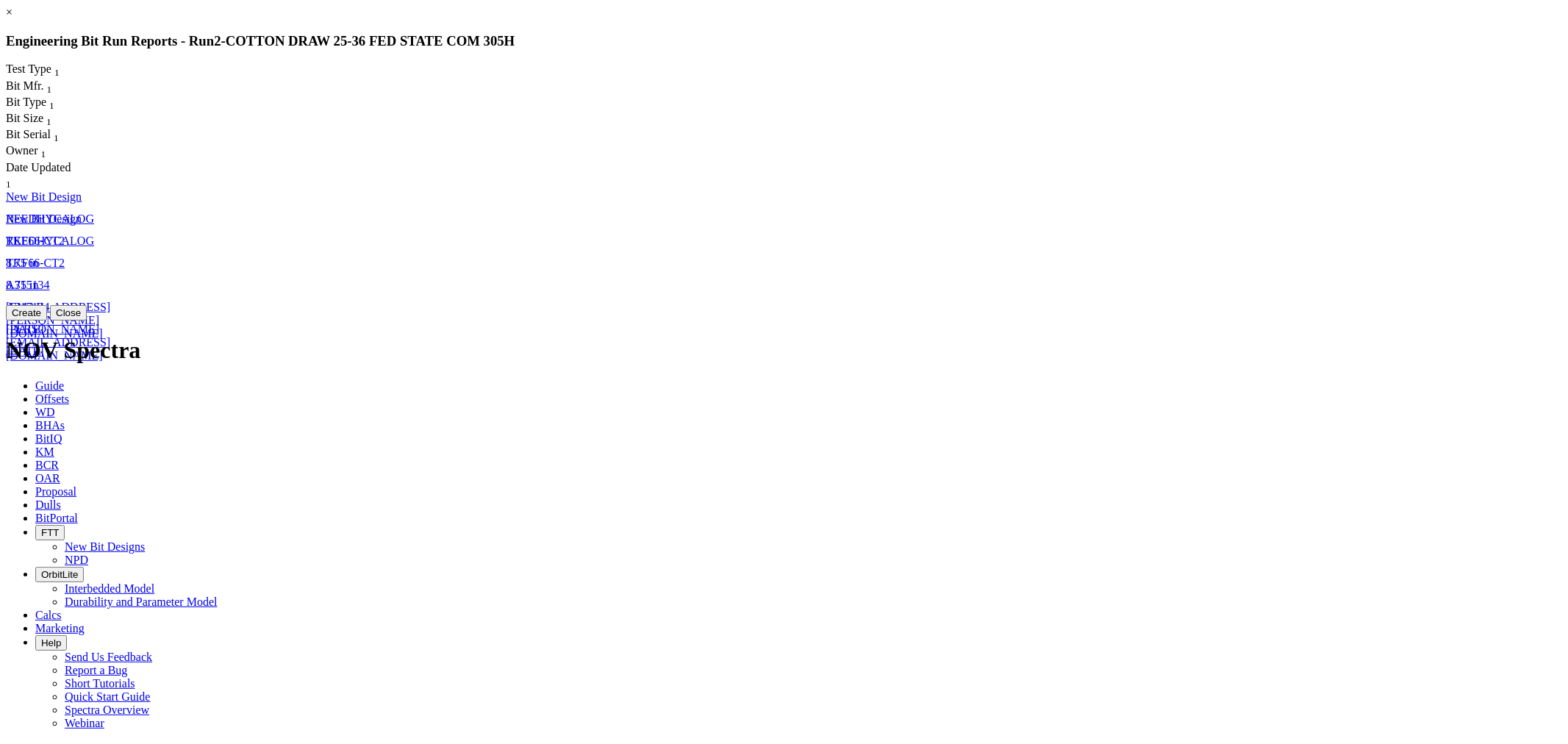
click at [47, 321] on button "Create" at bounding box center [26, 313] width 41 height 16
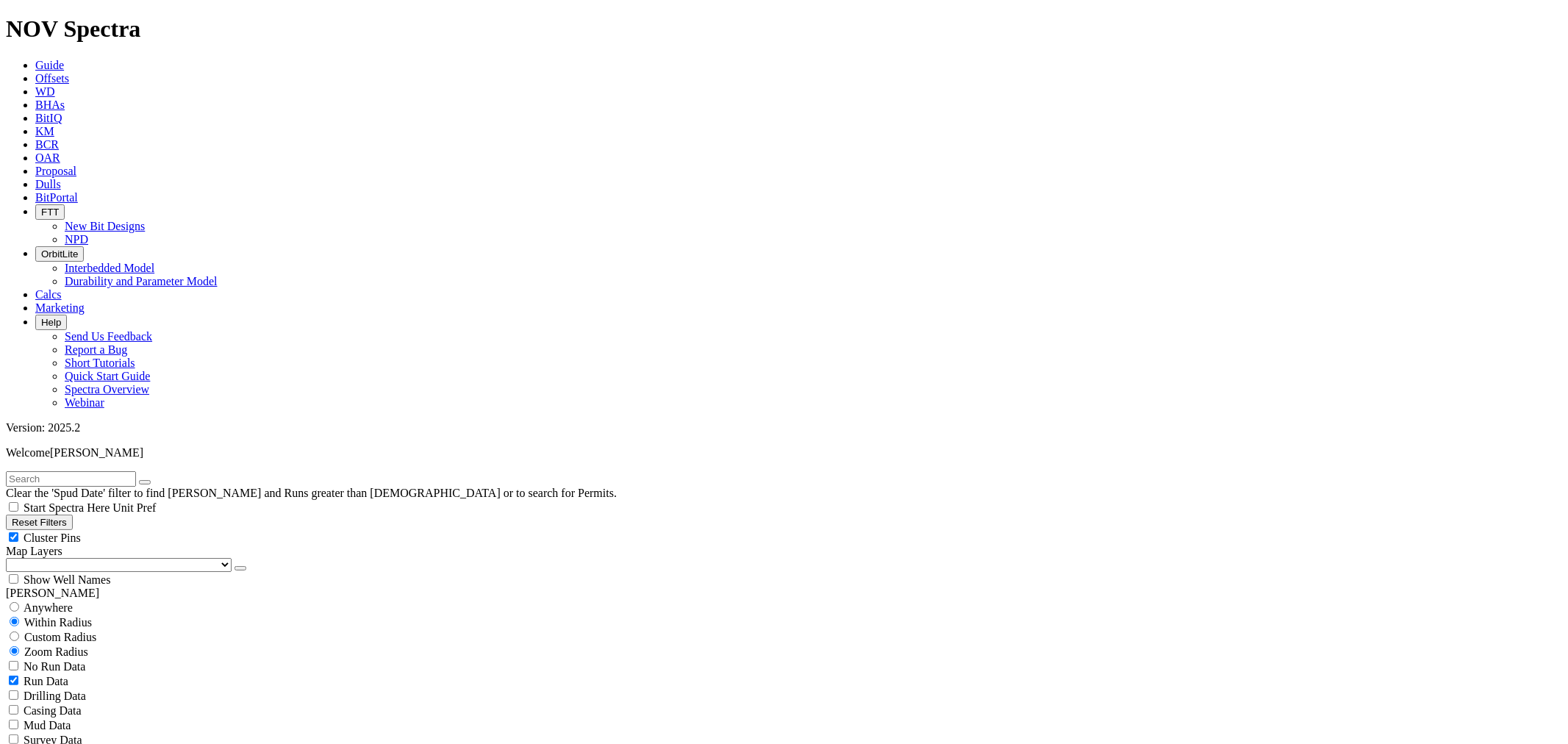
scroll to position [0, 0]
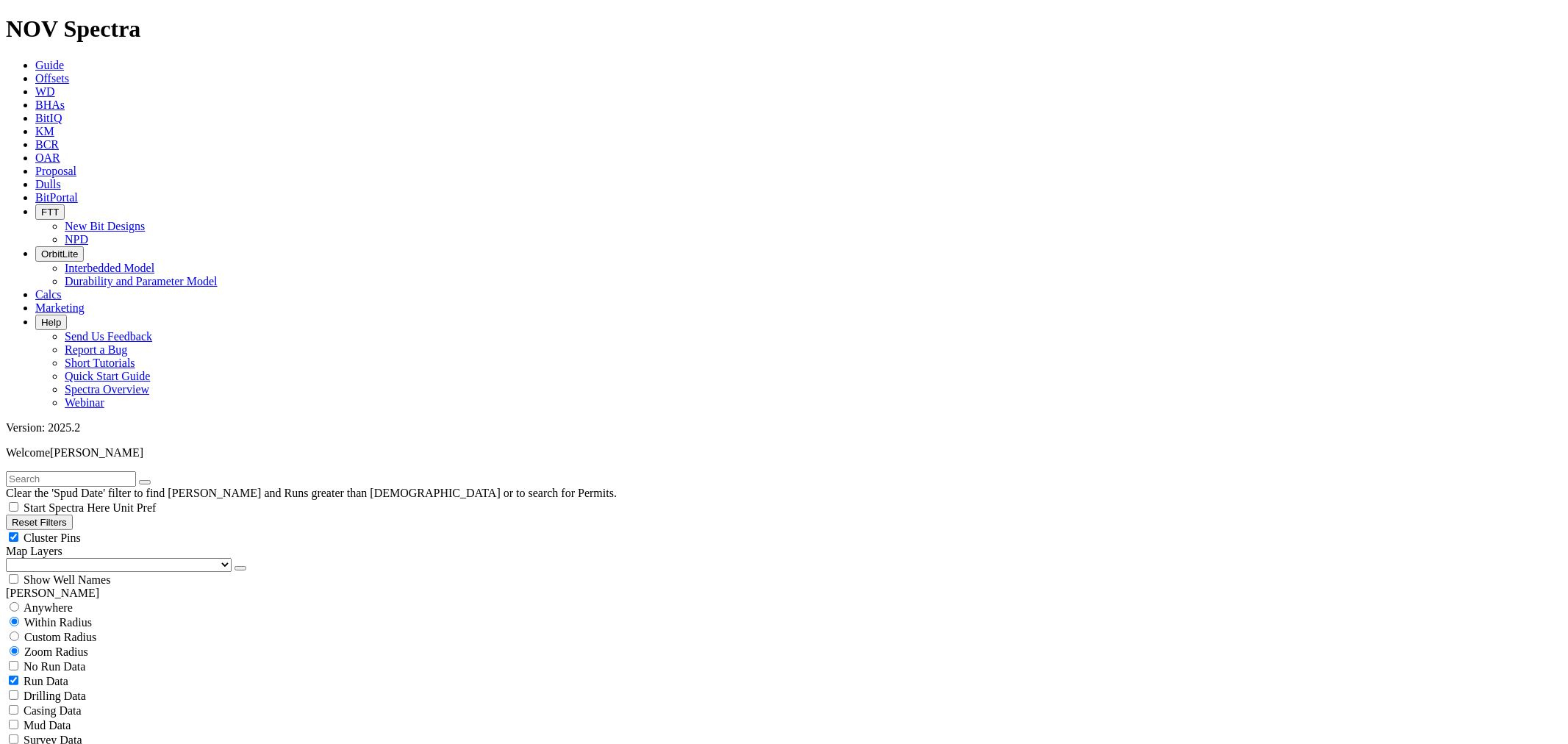
scroll to position [817, 0]
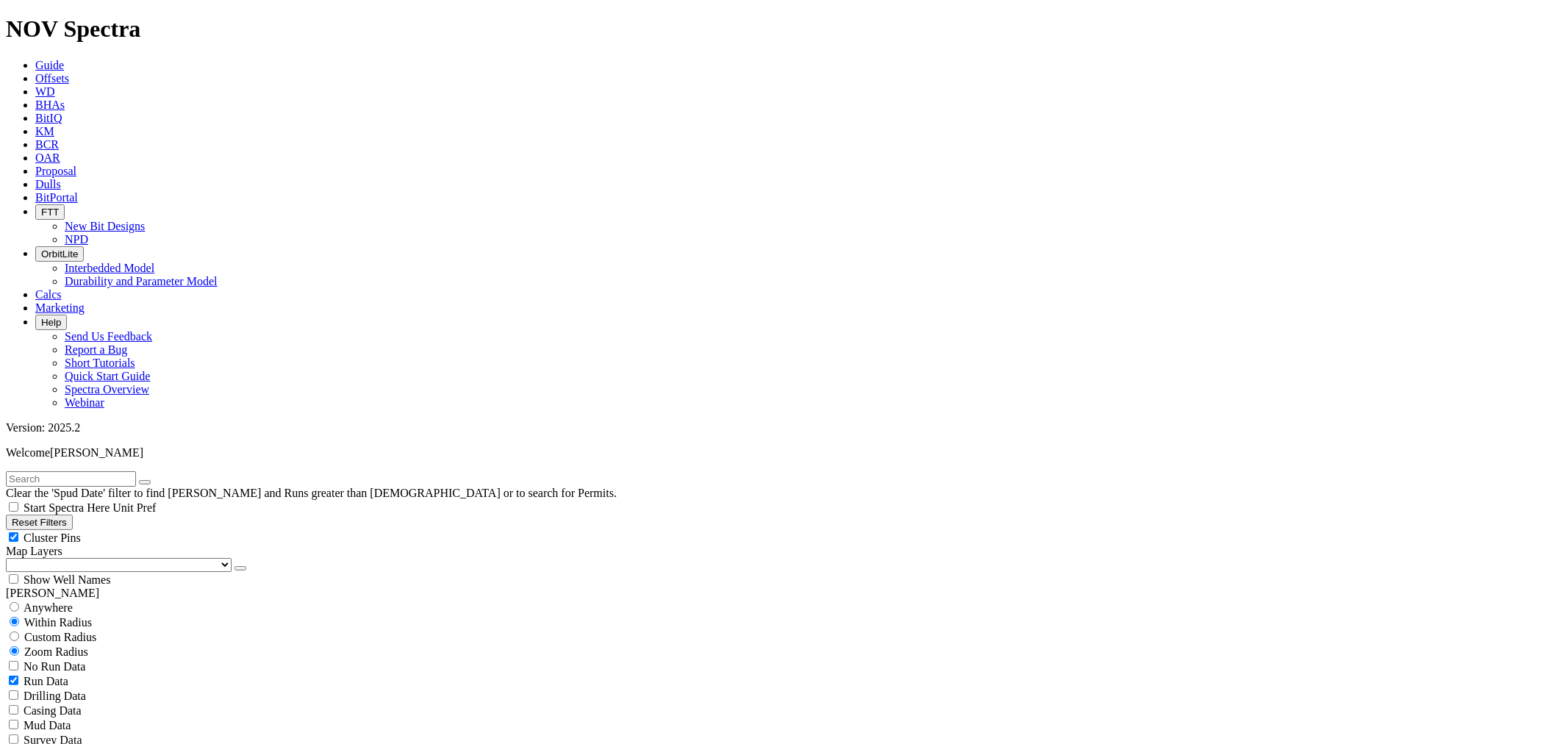
scroll to position [1879, 0]
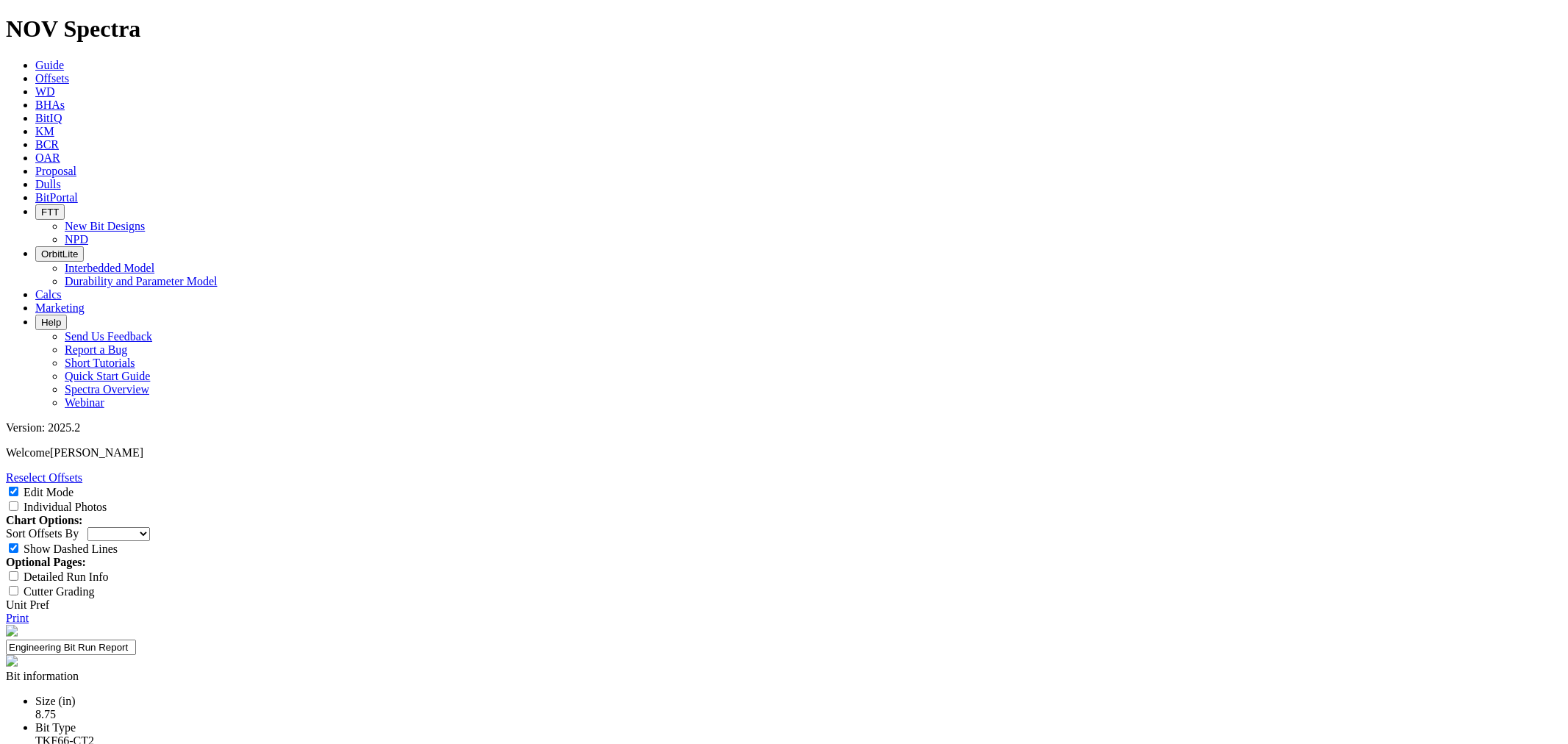
select select "New Bit Design"
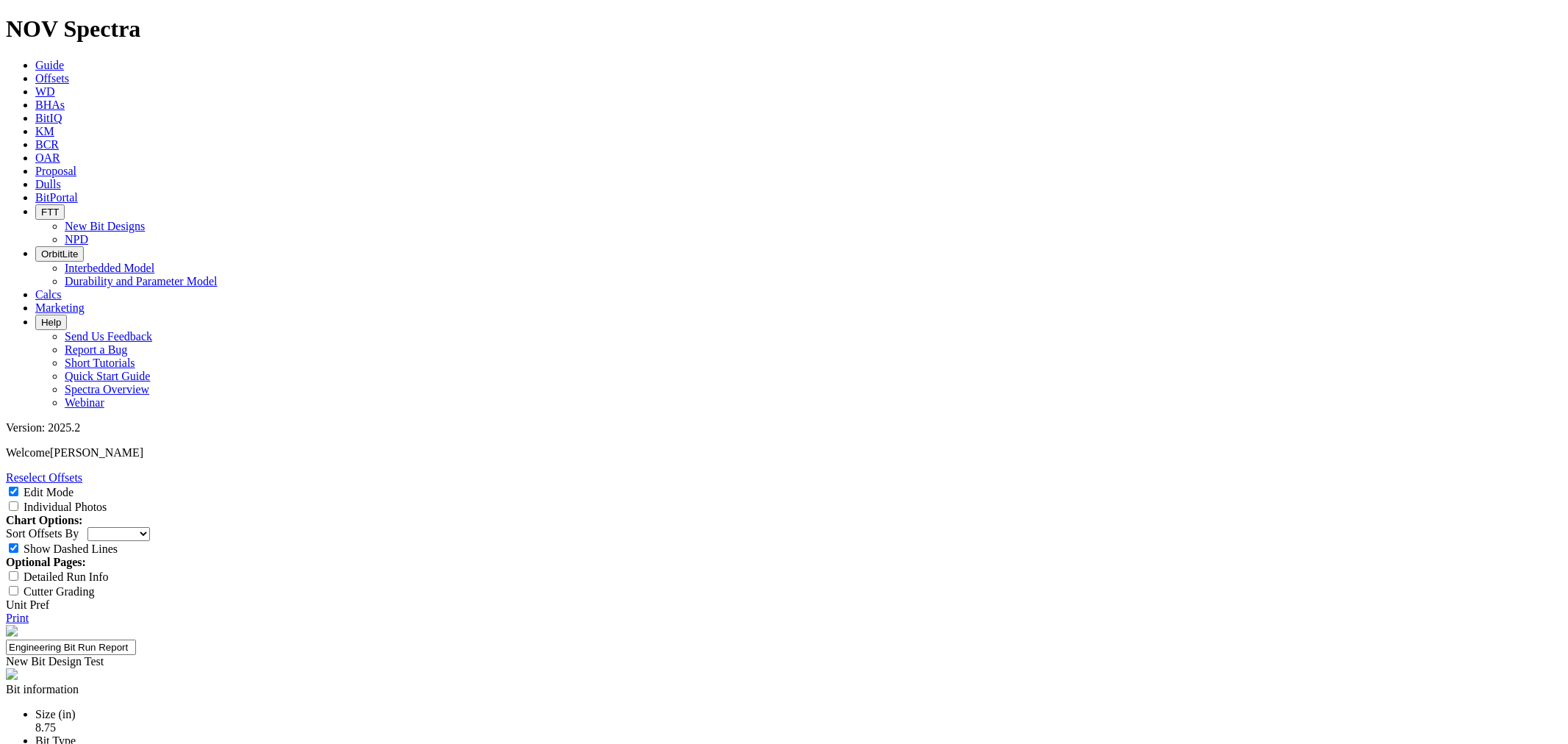
type input "TKF66-CT"
paste textarea "Design iteration of the 8.75 66-AT3 to improve the nose & shoulder durability a…"
type textarea "Design iteration of the 8.75 66-AT3 to improve the nose & shoulder durability a…"
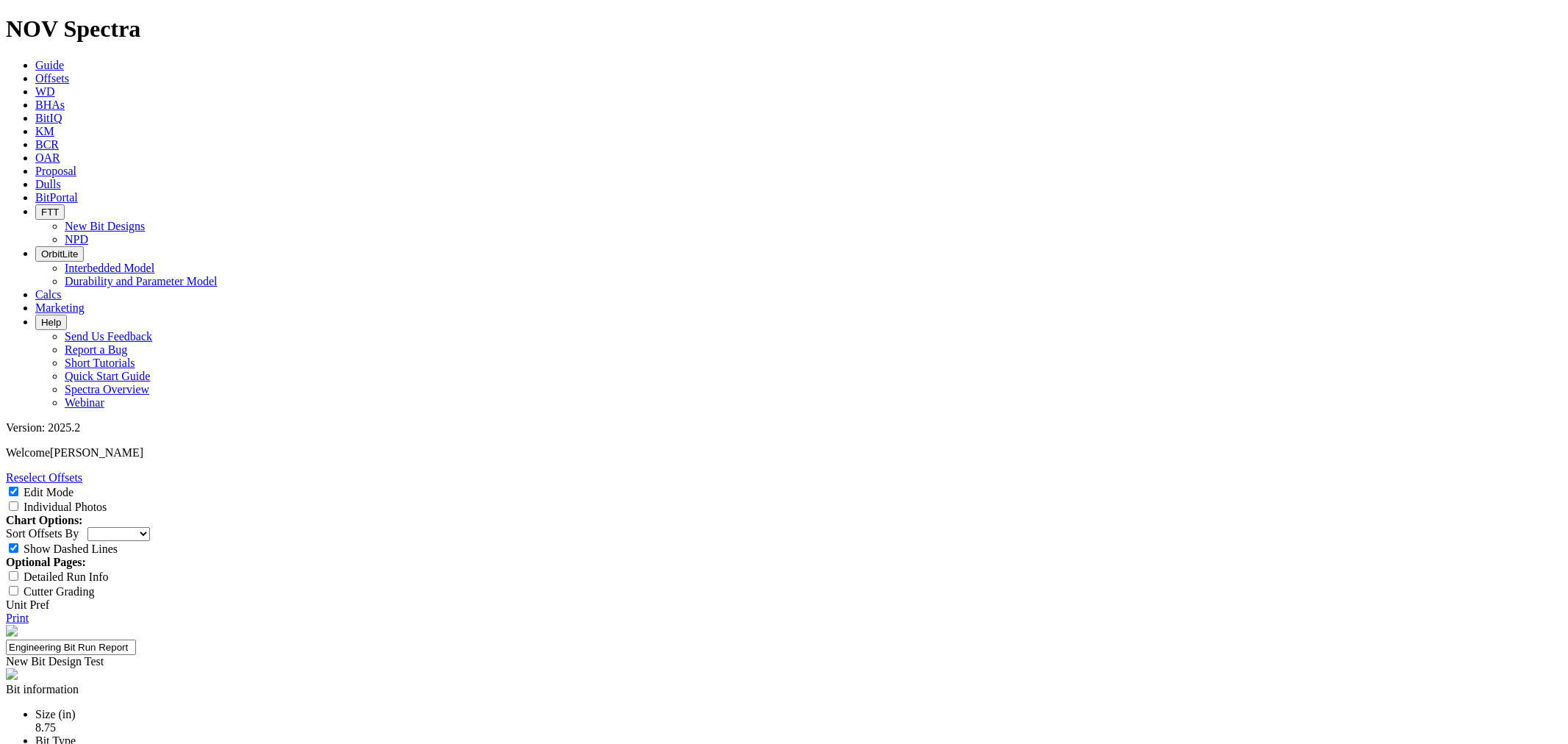
type input "ROP"
type input "1"
type input "Run Length"
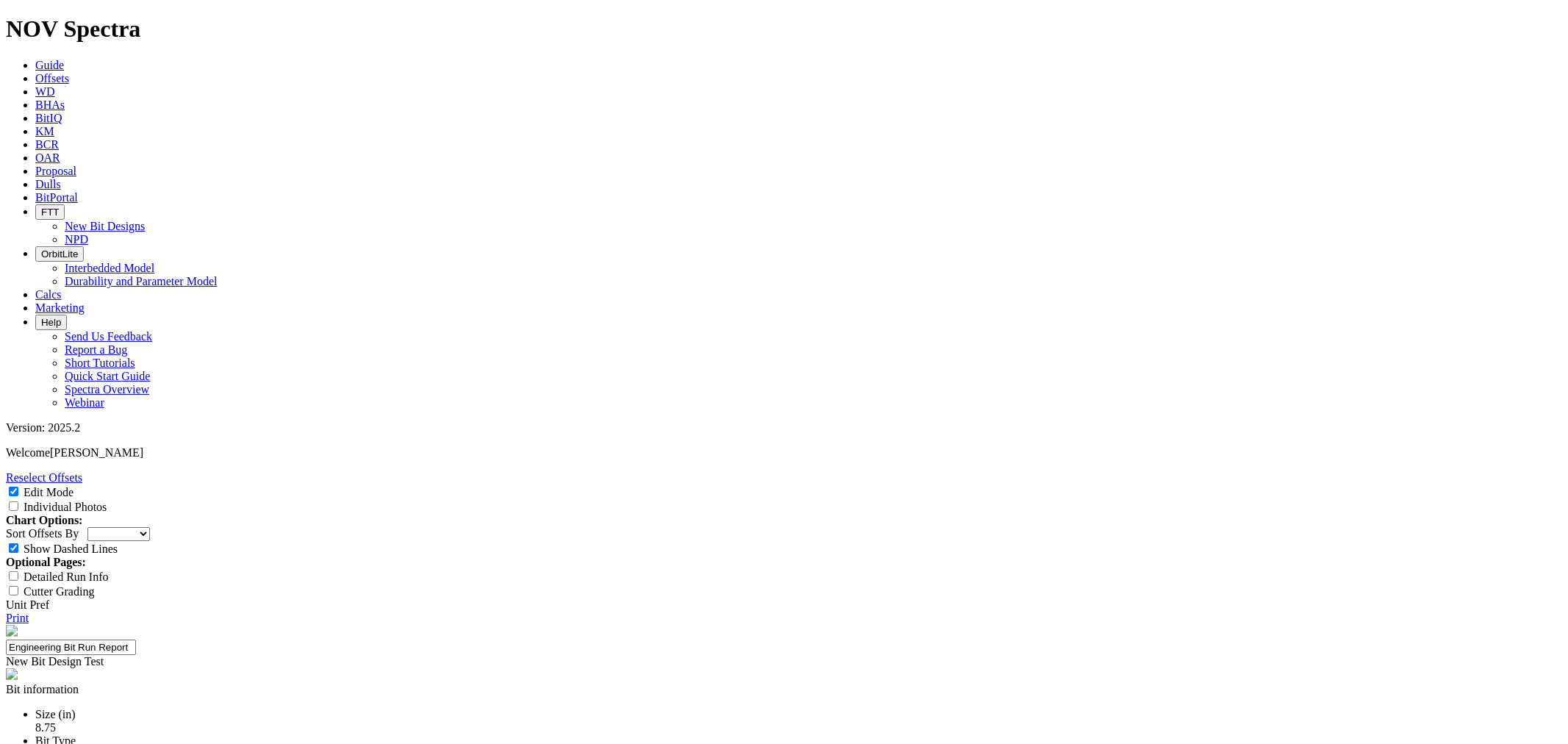
type input "# of Runs"
type input "155 ft/hr. -Met"
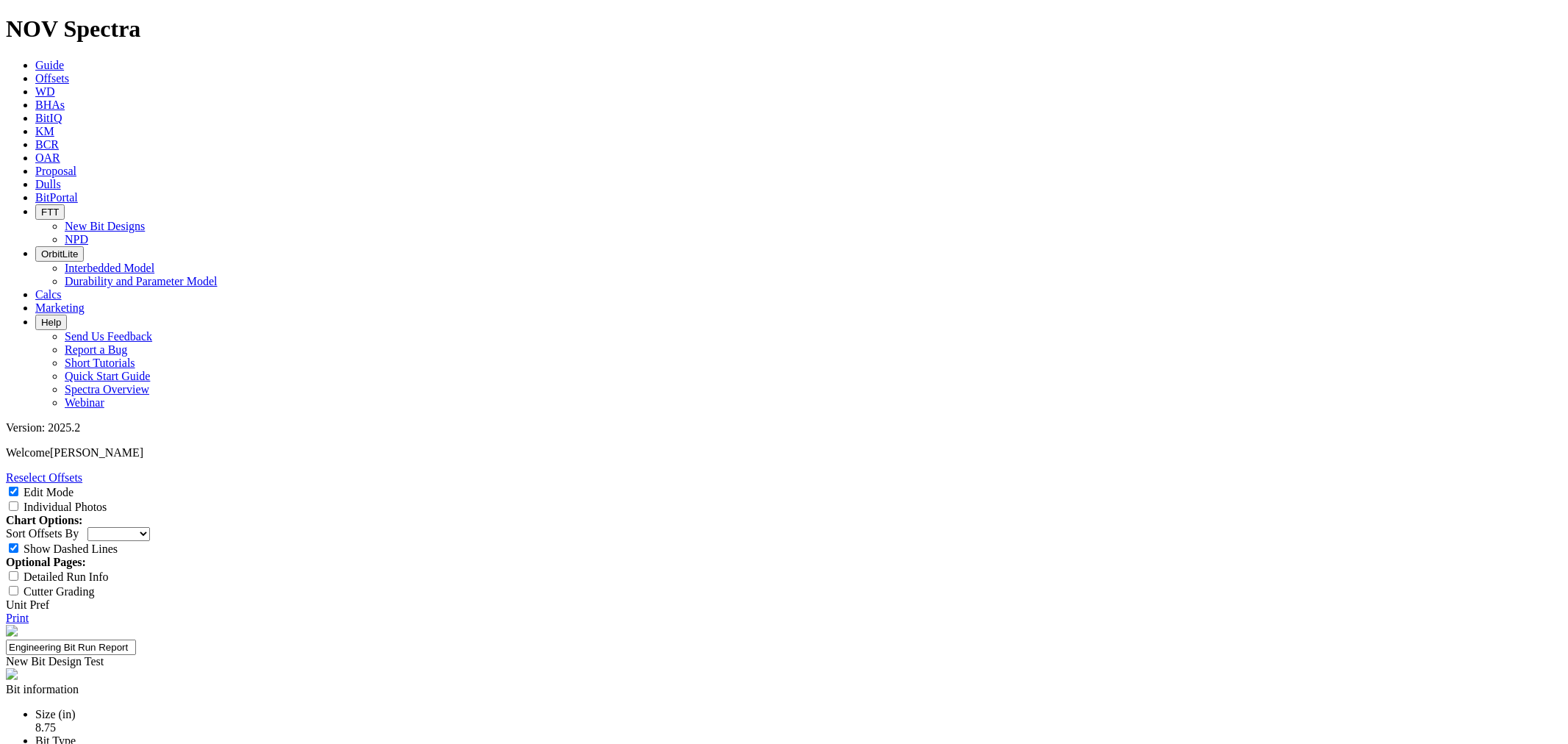
type input "9400ft- Met"
type input "3+ Runs"
select select "New Bit Design"
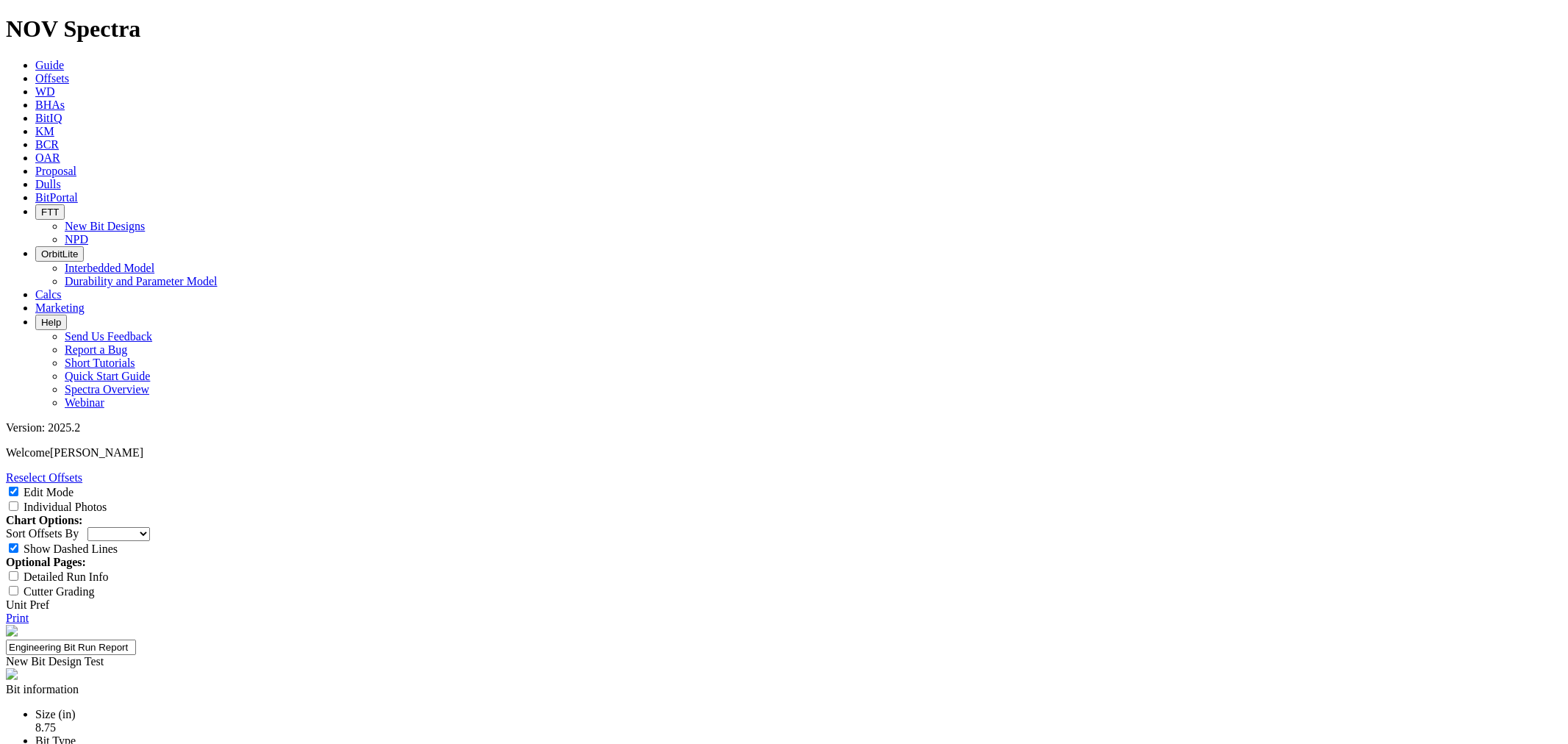
type input "3+ Runs"
type input "24-0406"
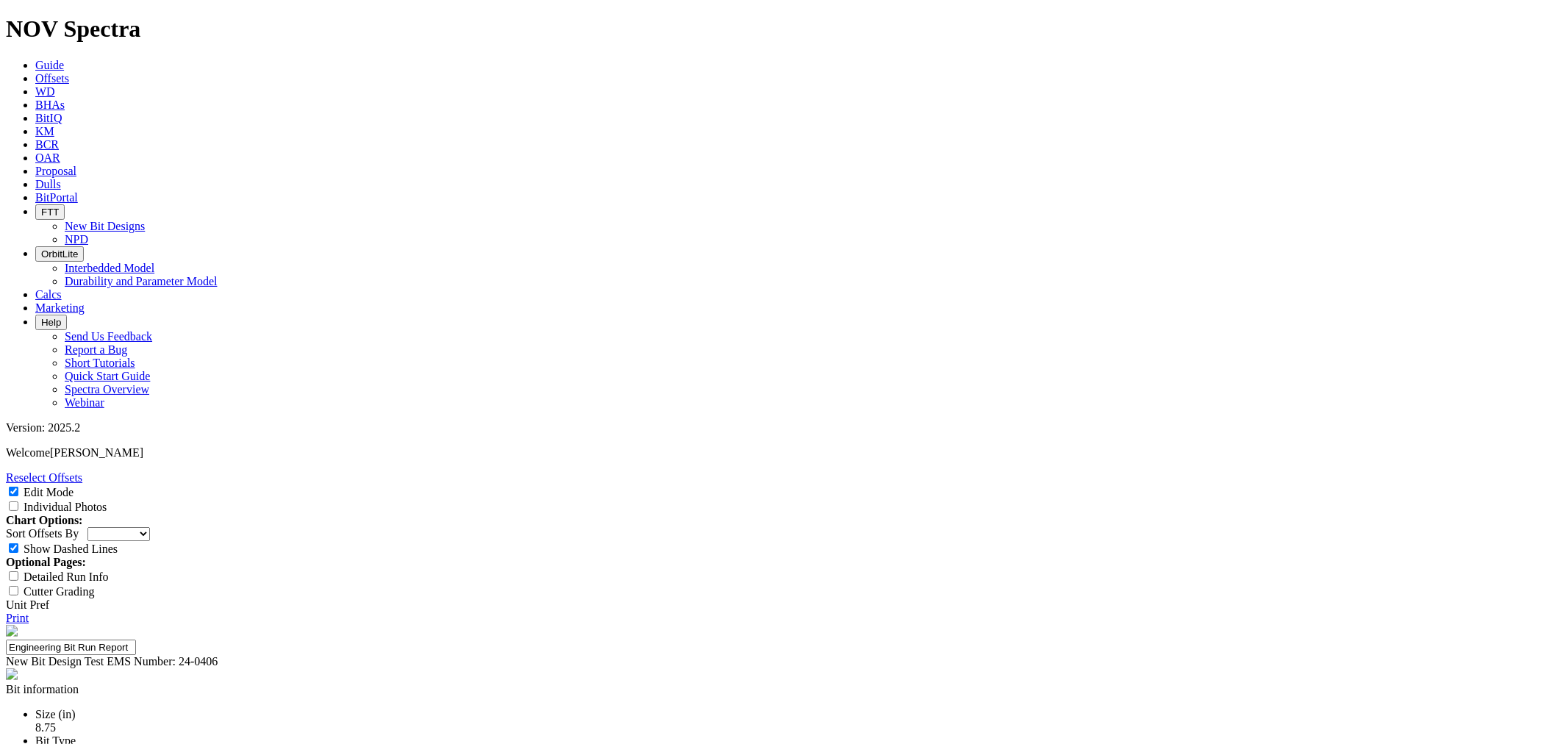
type input "2"
type input "[PERSON_NAME]: [PERSON_NAME]"
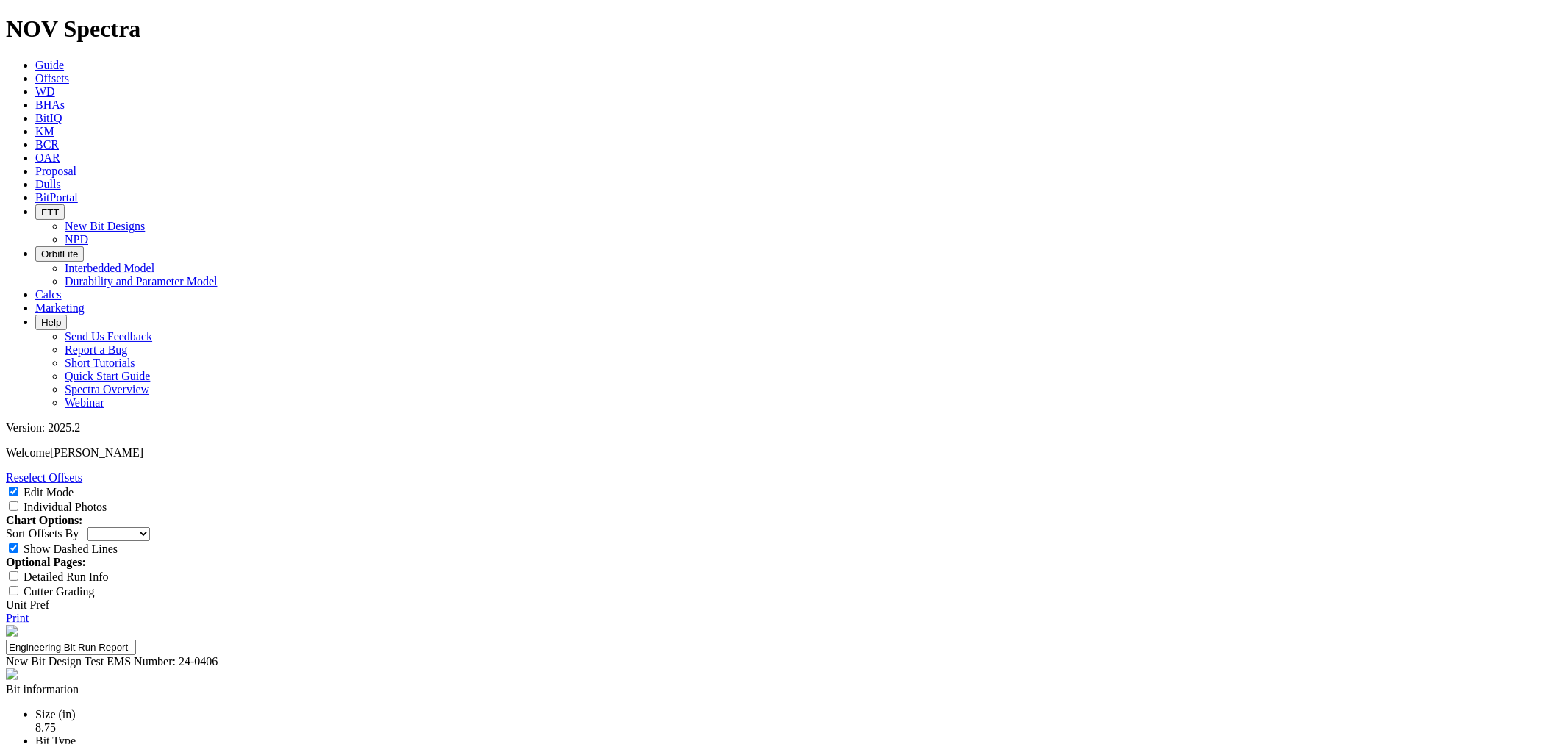
paste textarea "The CT2 drilled an interval of 10,507 ft at 169.5 ft/hr through the upper wolf …"
drag, startPoint x: 956, startPoint y: 600, endPoint x: 942, endPoint y: 640, distance: 42.4
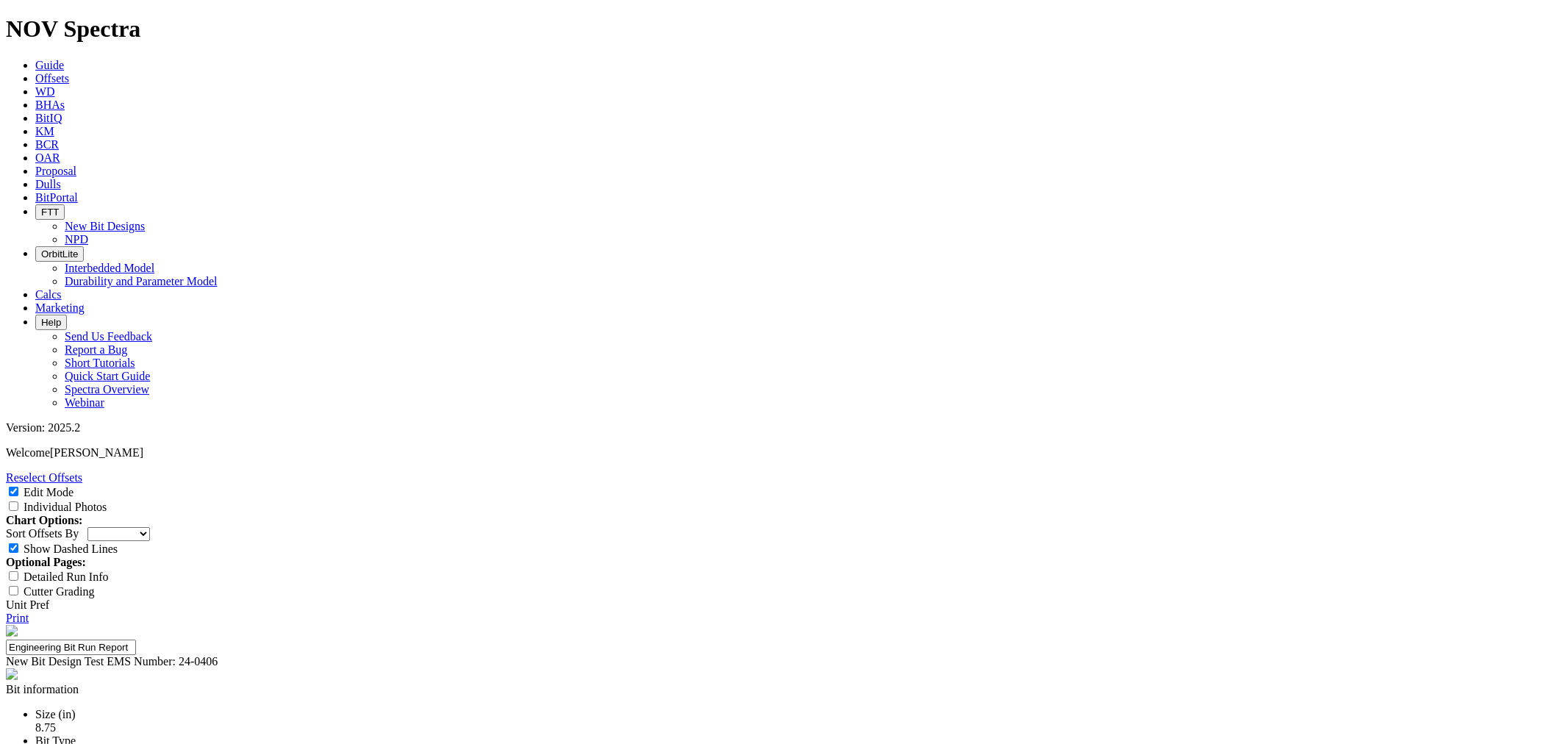
type textarea "The CT2 drilled an interval of 9,593 ft at 156 ft/hr through the upper wolf cam…"
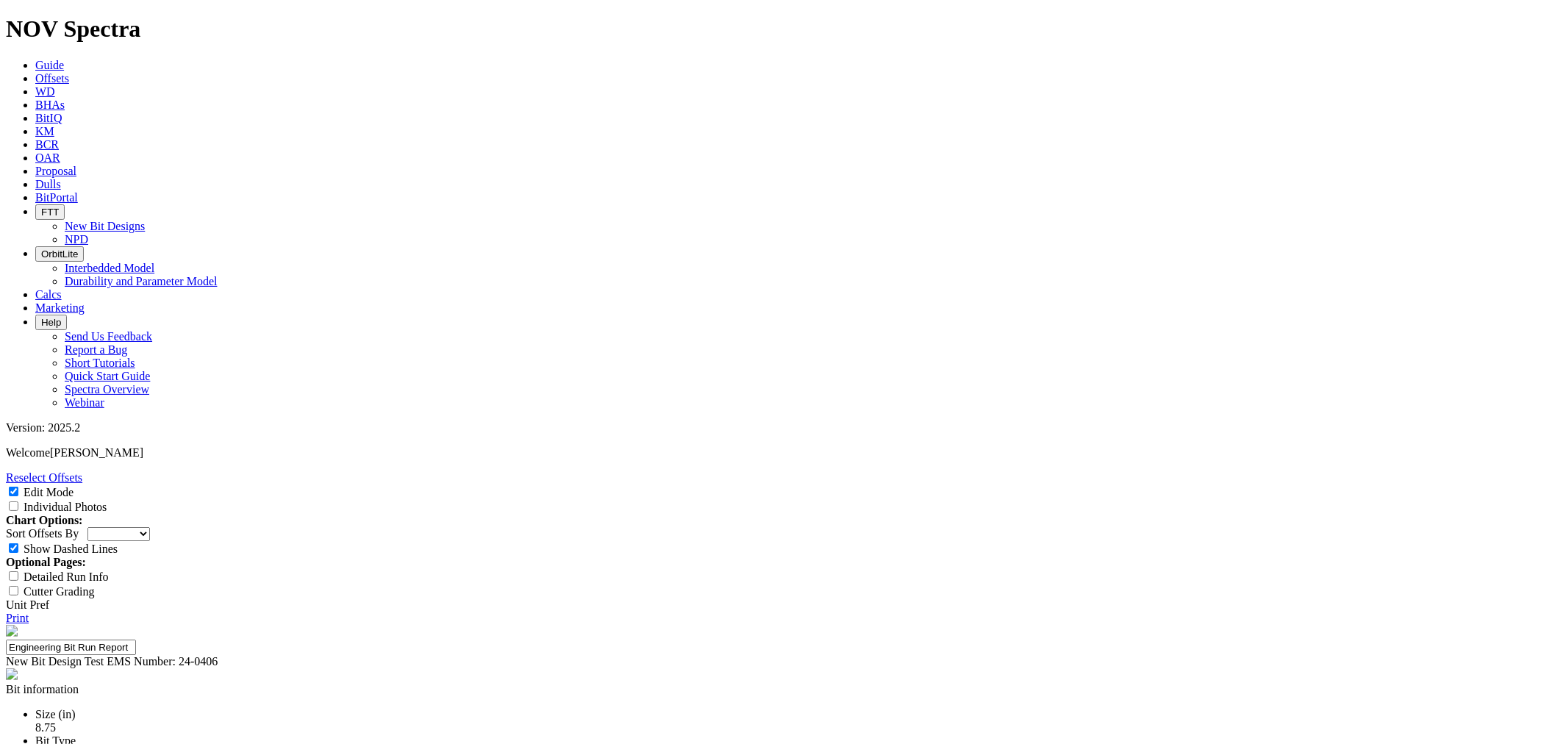
paste textarea "This is the second run on the bit body . Broken cutters can be seen on the nose…"
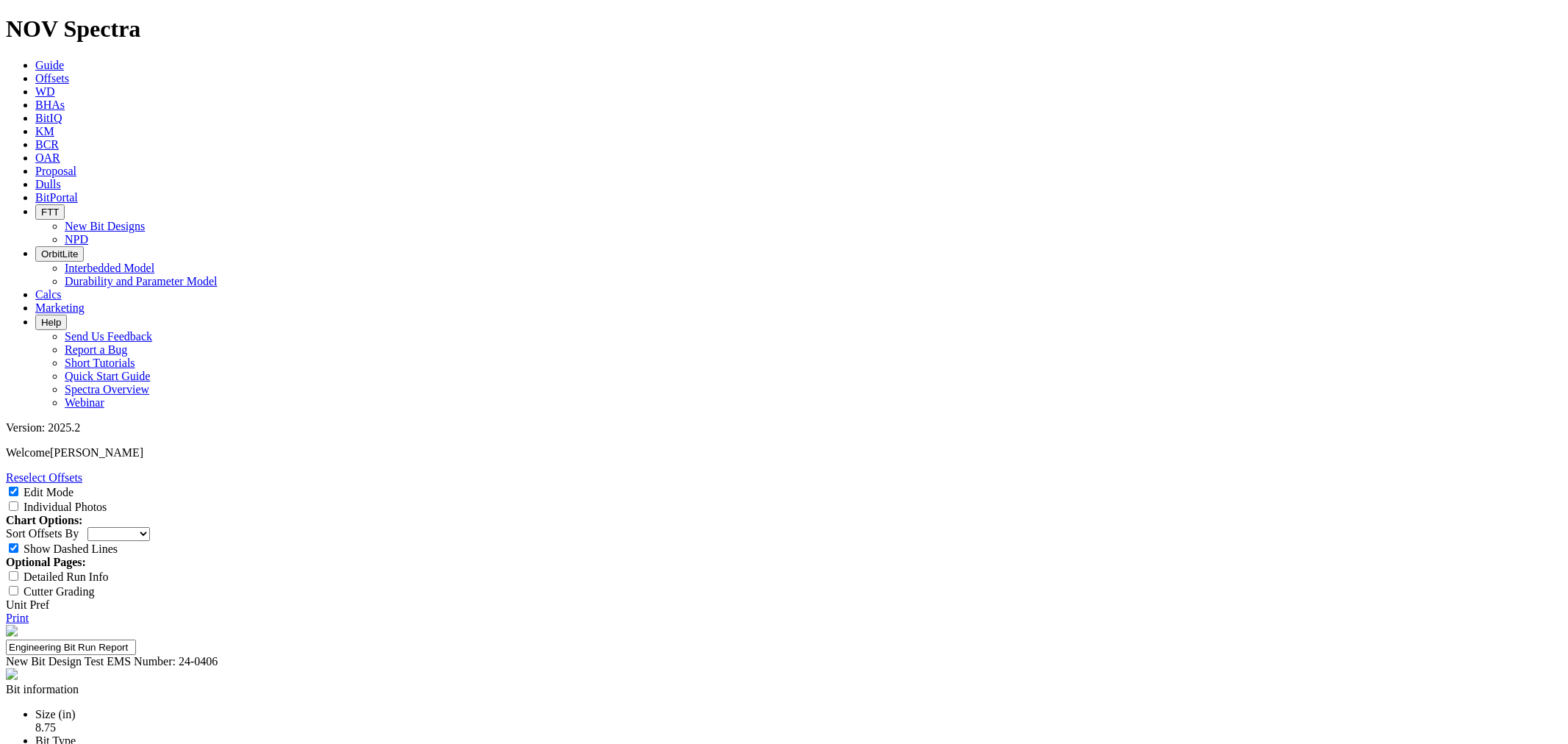
type textarea "This is the second run on the bit body . Broken cutters can be seen on the nose…"
click at [18, 502] on input "Individual Photos" at bounding box center [13, 507] width 9 height 9
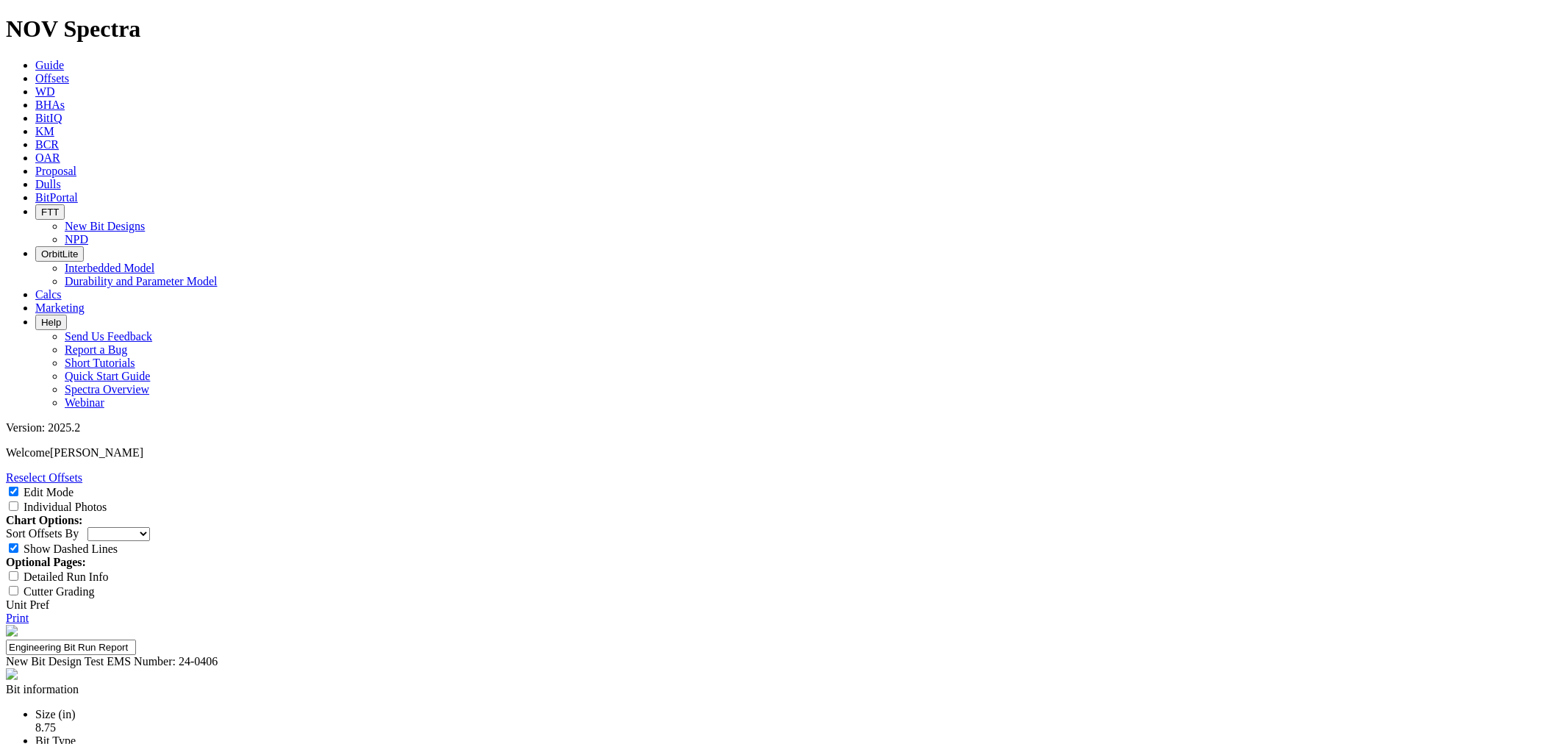
checkbox input "true"
click at [28, 612] on link "Print" at bounding box center [17, 618] width 23 height 13
